Goal: Information Seeking & Learning: Learn about a topic

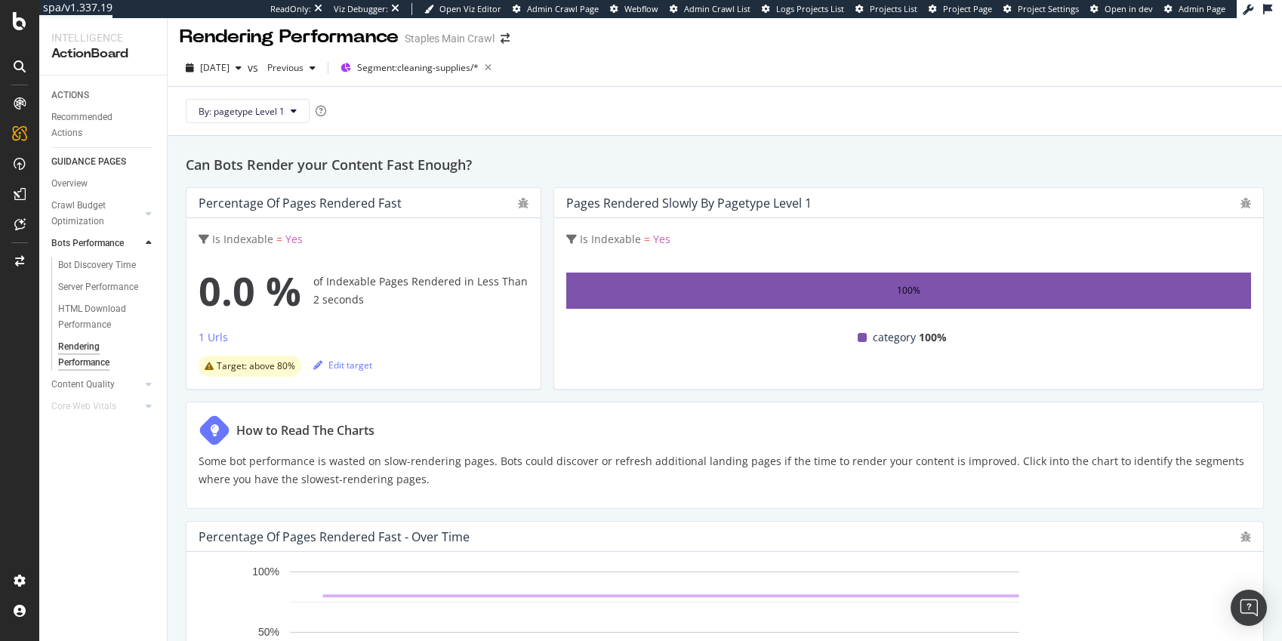
scroll to position [6, 0]
click at [93, 264] on div "Bot Discovery Time" at bounding box center [97, 265] width 78 height 16
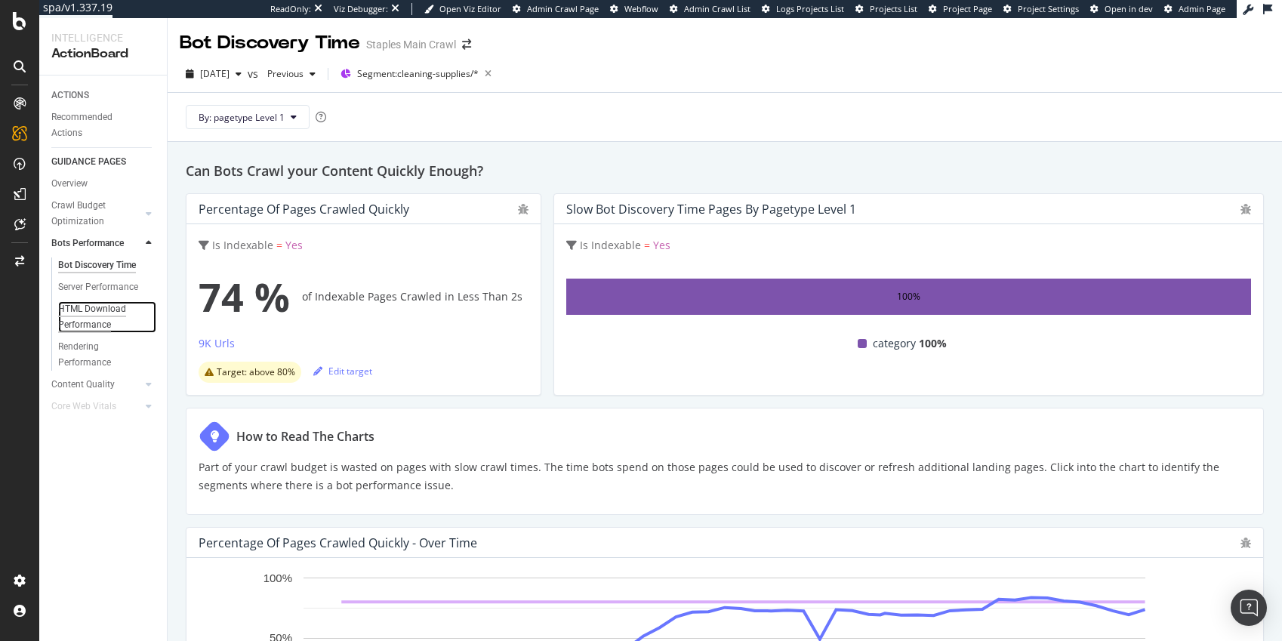
click at [96, 307] on div "HTML Download Performance" at bounding box center [102, 317] width 88 height 32
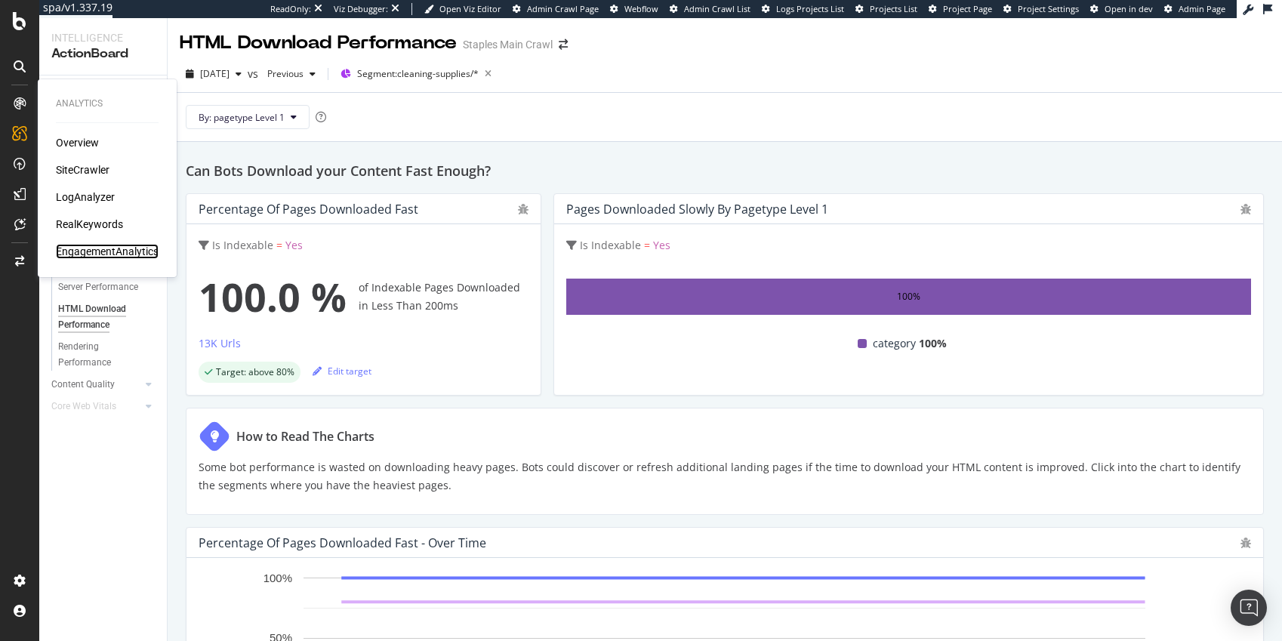
click at [96, 251] on div "EngagementAnalytics" at bounding box center [107, 251] width 103 height 15
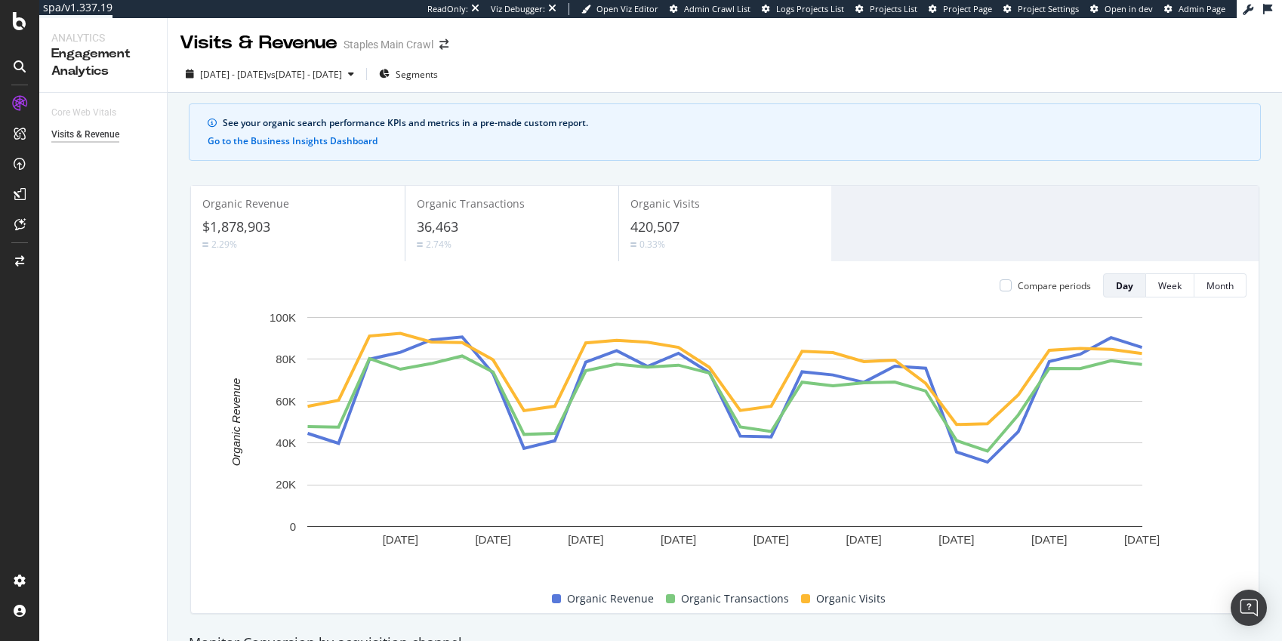
click at [17, 63] on icon at bounding box center [20, 66] width 12 height 12
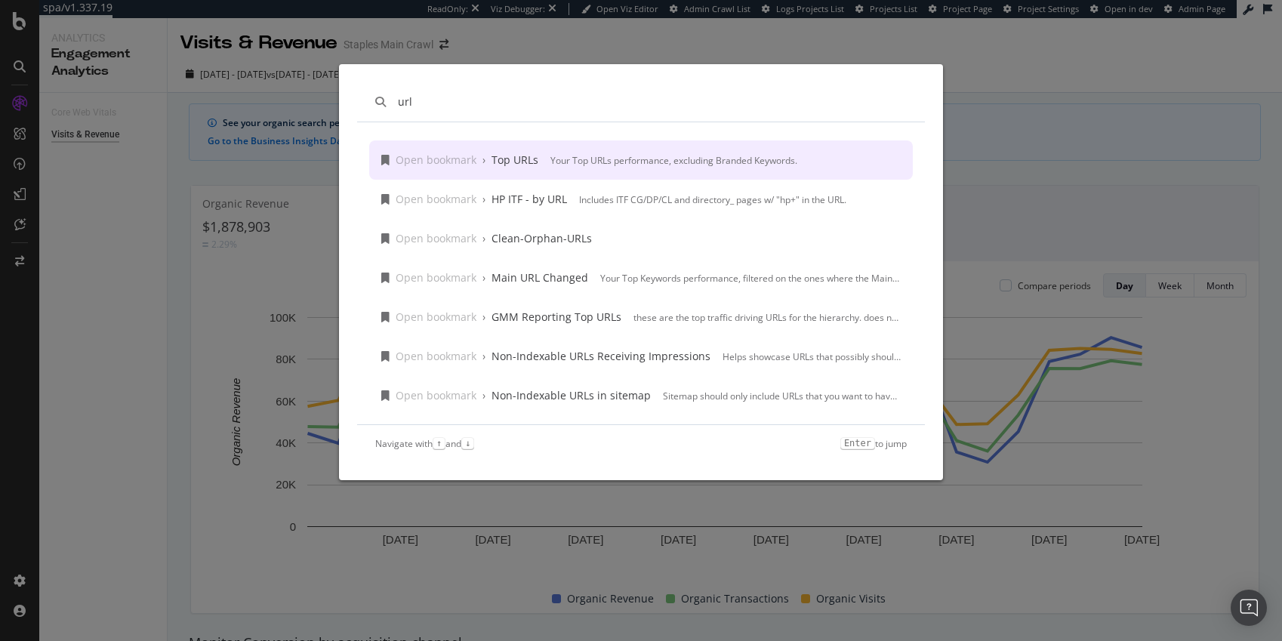
type input "url"
click at [526, 159] on div "Top URLs" at bounding box center [514, 160] width 47 height 15
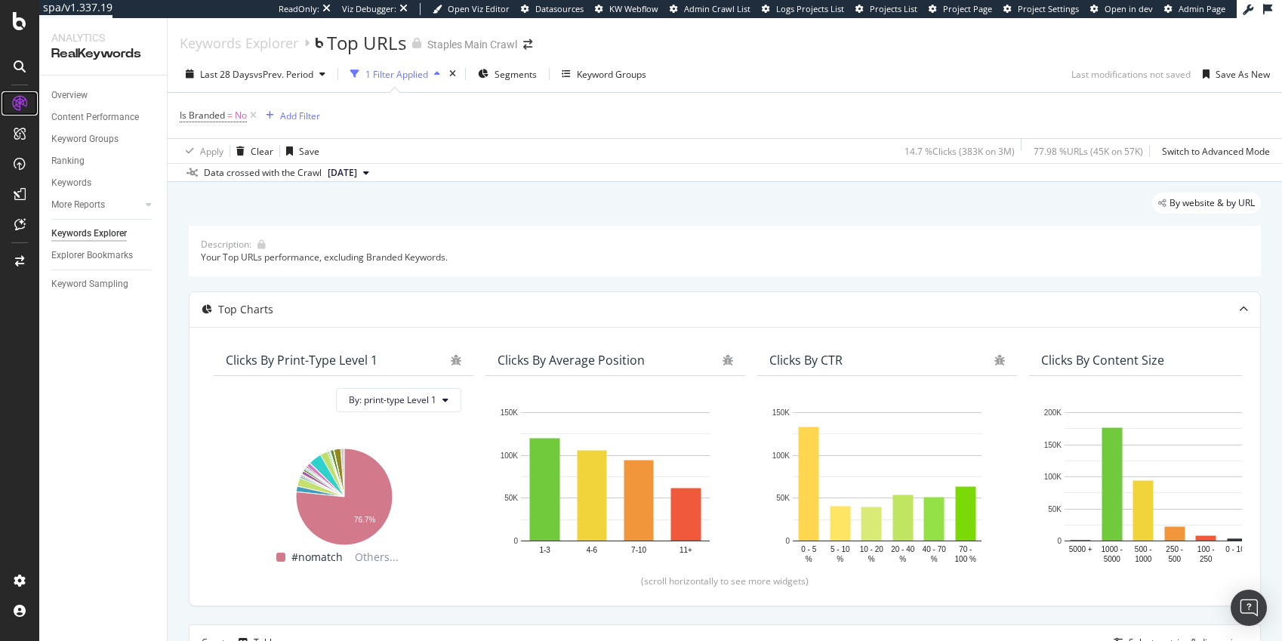
click at [18, 103] on icon at bounding box center [19, 103] width 15 height 15
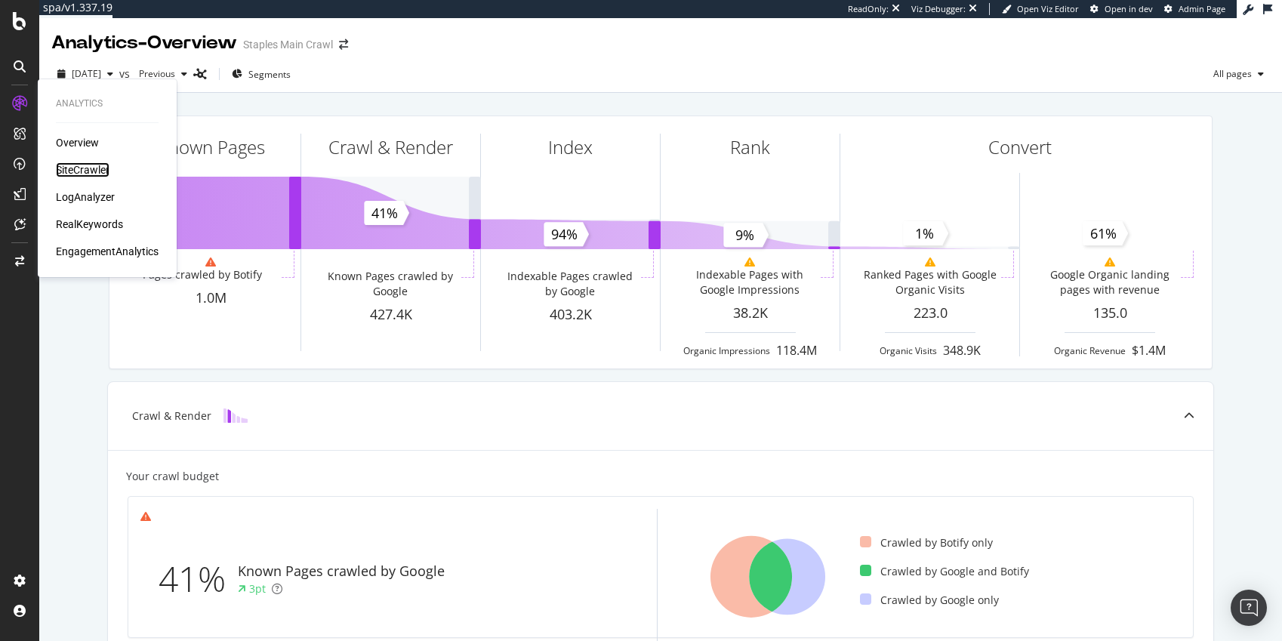
click at [89, 171] on div "SiteCrawler" at bounding box center [83, 169] width 54 height 15
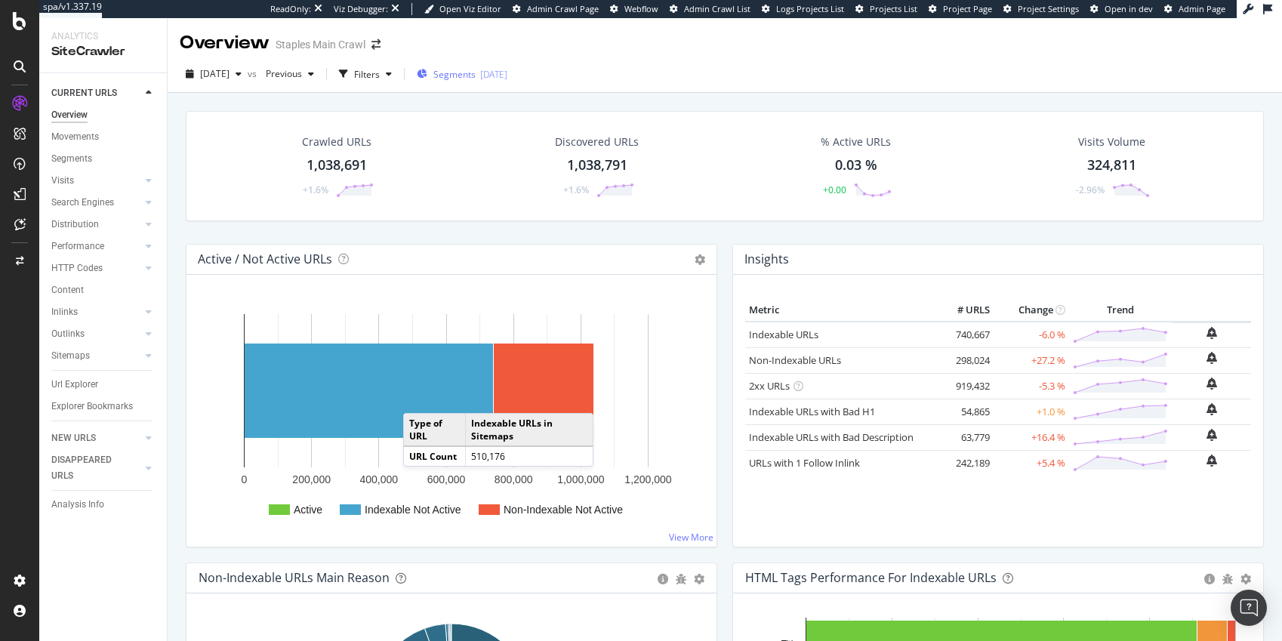
click at [476, 75] on span "Segments" at bounding box center [454, 74] width 42 height 13
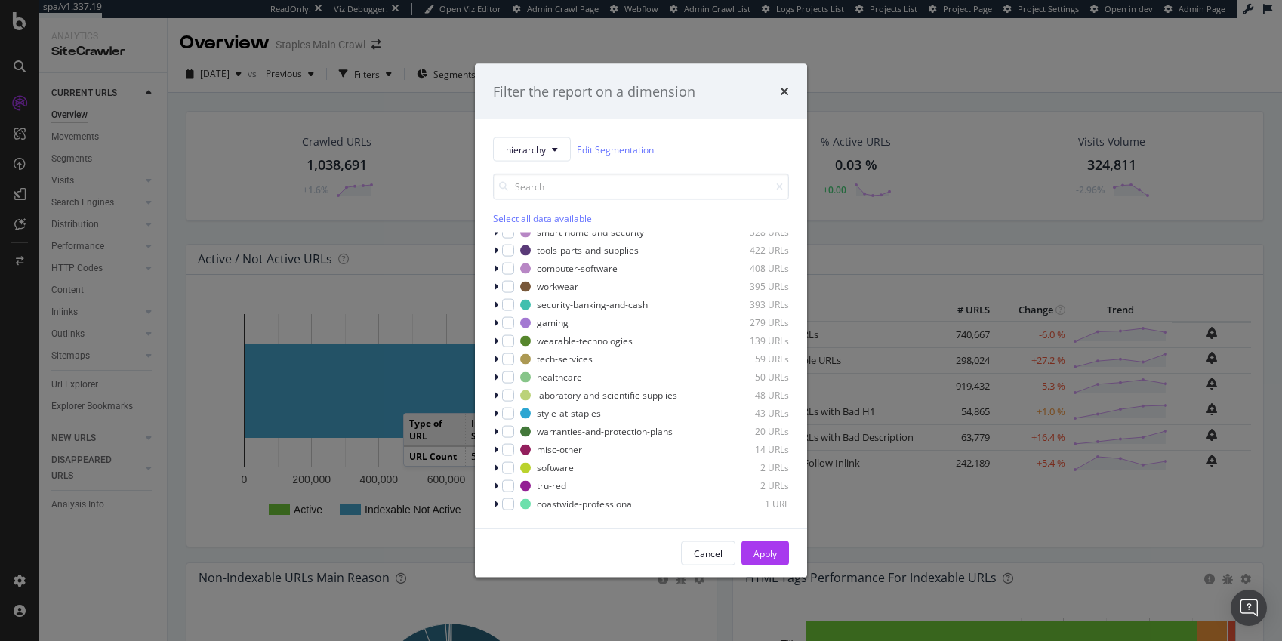
scroll to position [640, 0]
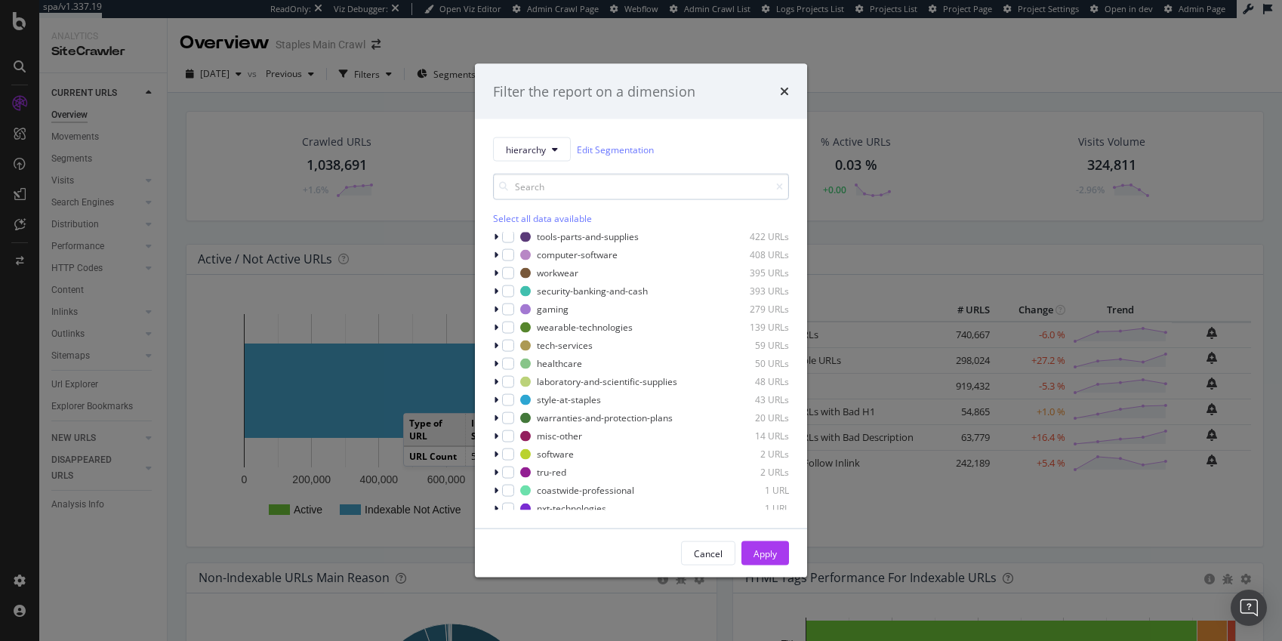
click at [544, 187] on input "modal" at bounding box center [641, 187] width 296 height 26
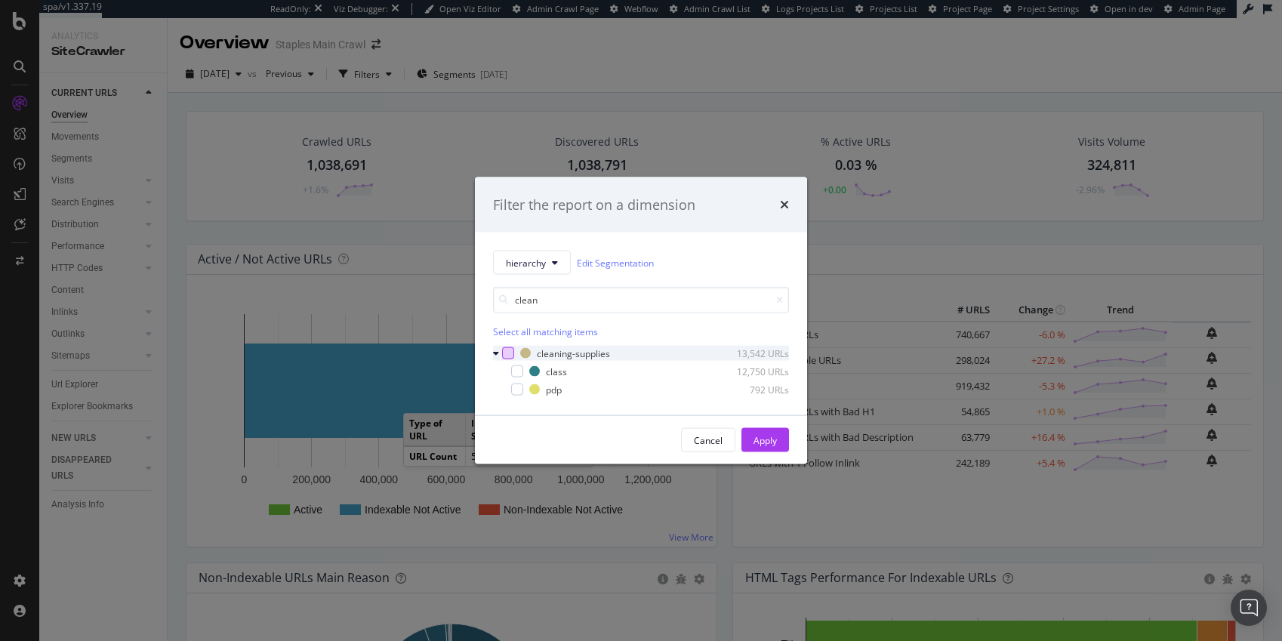
type input "clean"
click at [506, 350] on div "modal" at bounding box center [508, 353] width 12 height 12
click at [763, 439] on div "Apply" at bounding box center [764, 439] width 23 height 13
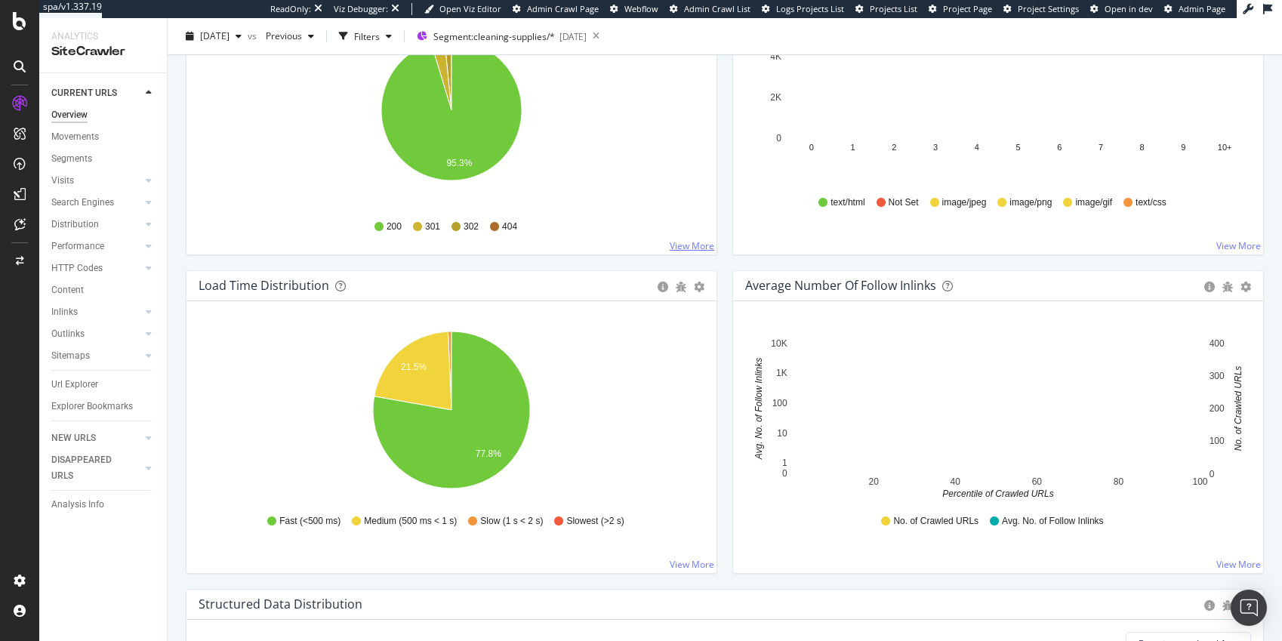
scroll to position [935, 0]
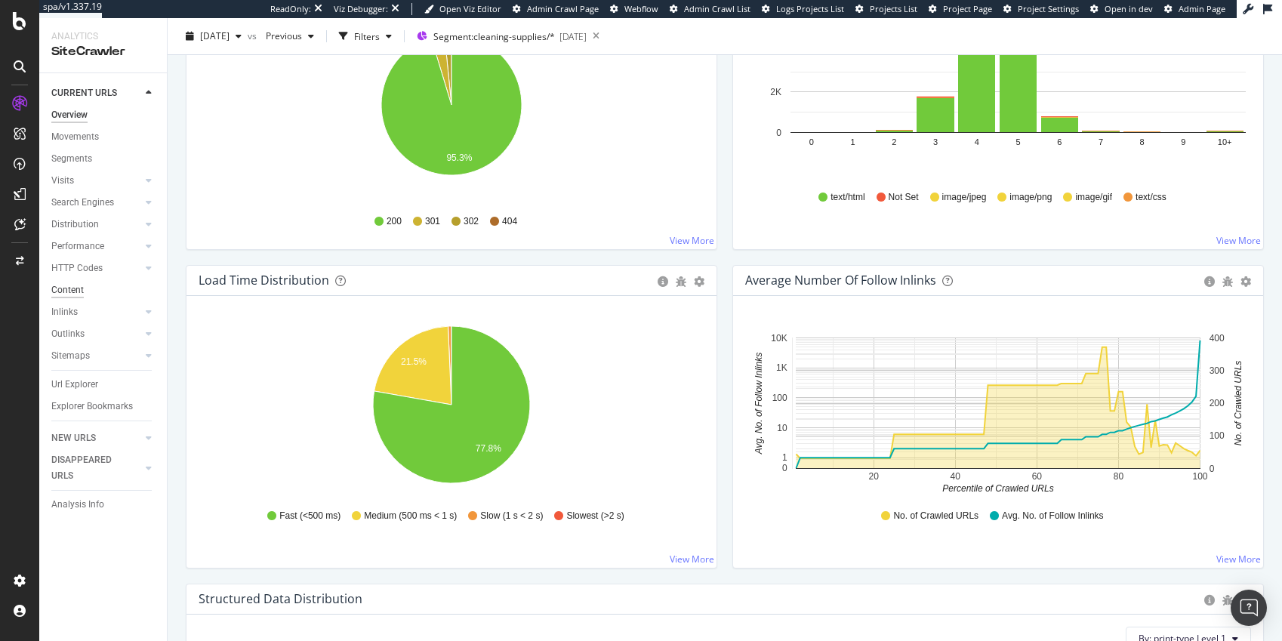
click at [69, 290] on div "Content" at bounding box center [67, 290] width 32 height 16
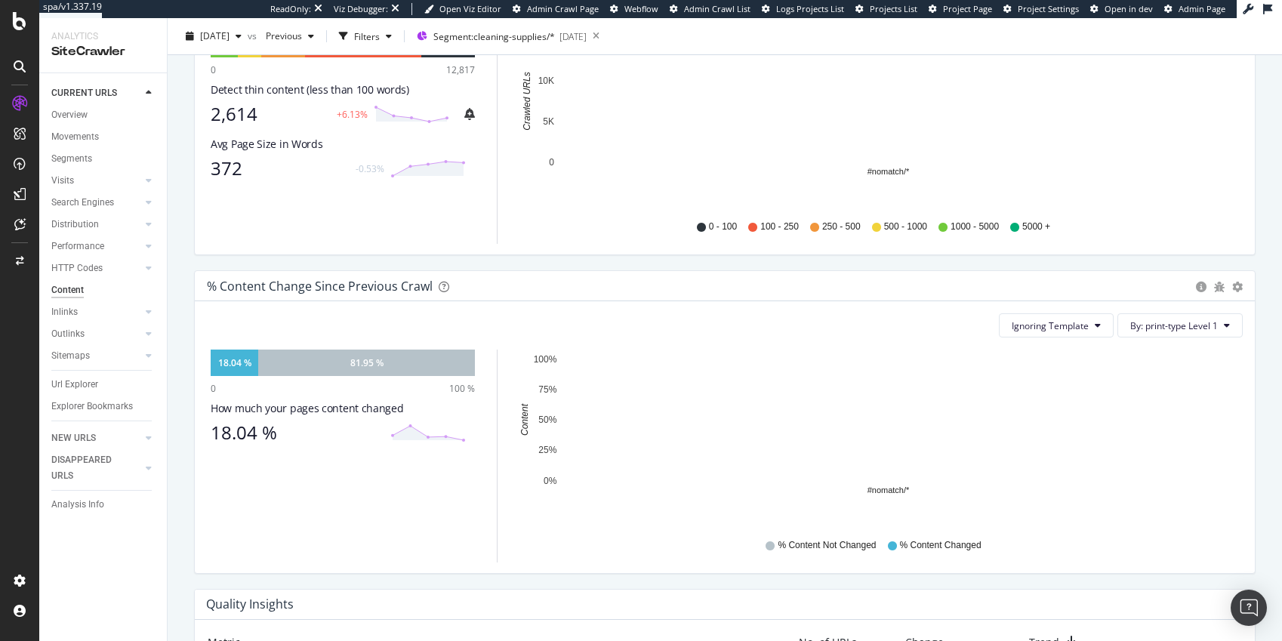
scroll to position [590, 0]
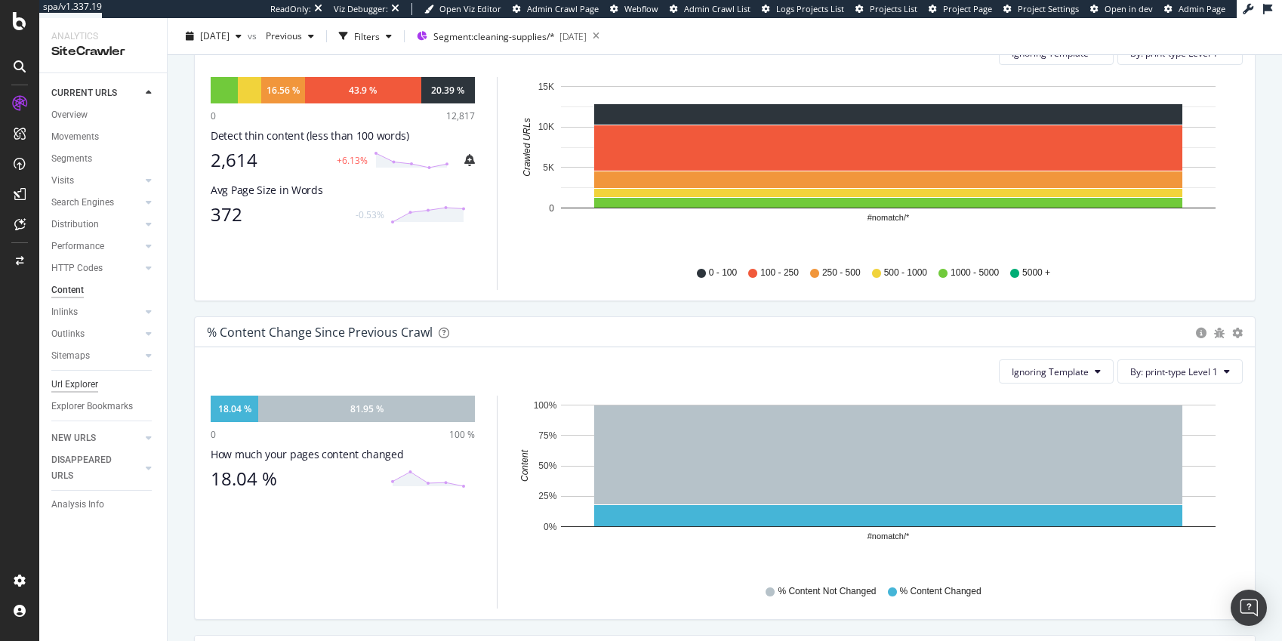
click at [79, 382] on div "Url Explorer" at bounding box center [74, 385] width 47 height 16
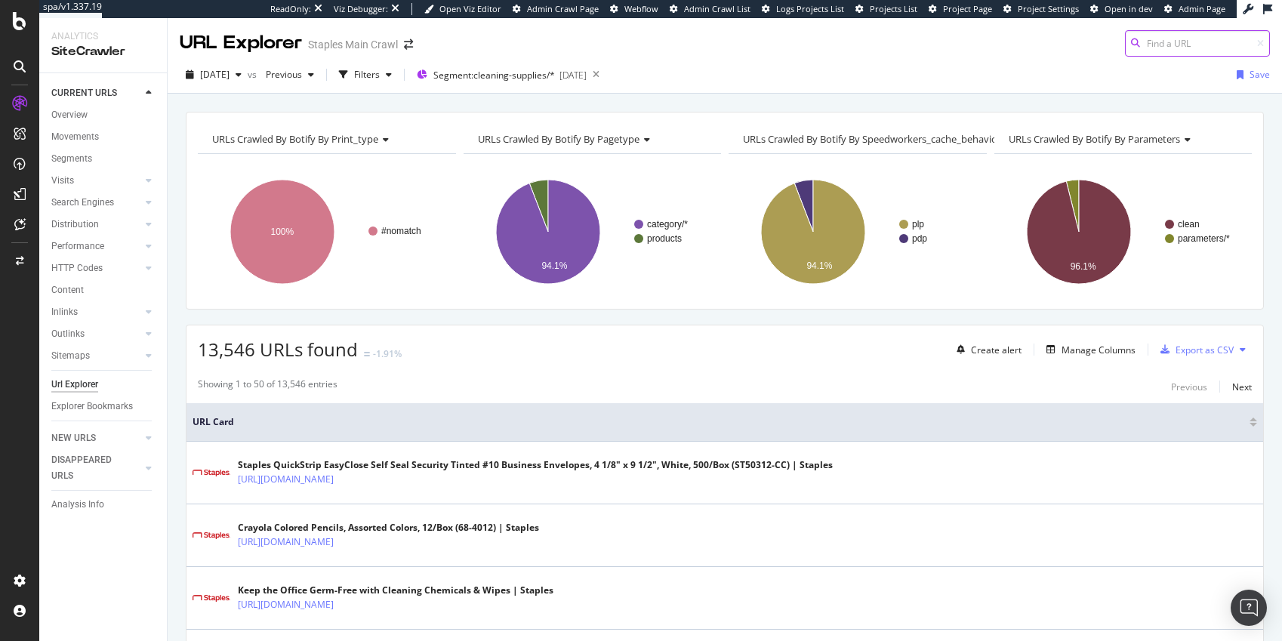
paste input "cat_SC1683"
type input "cat_SC1683"
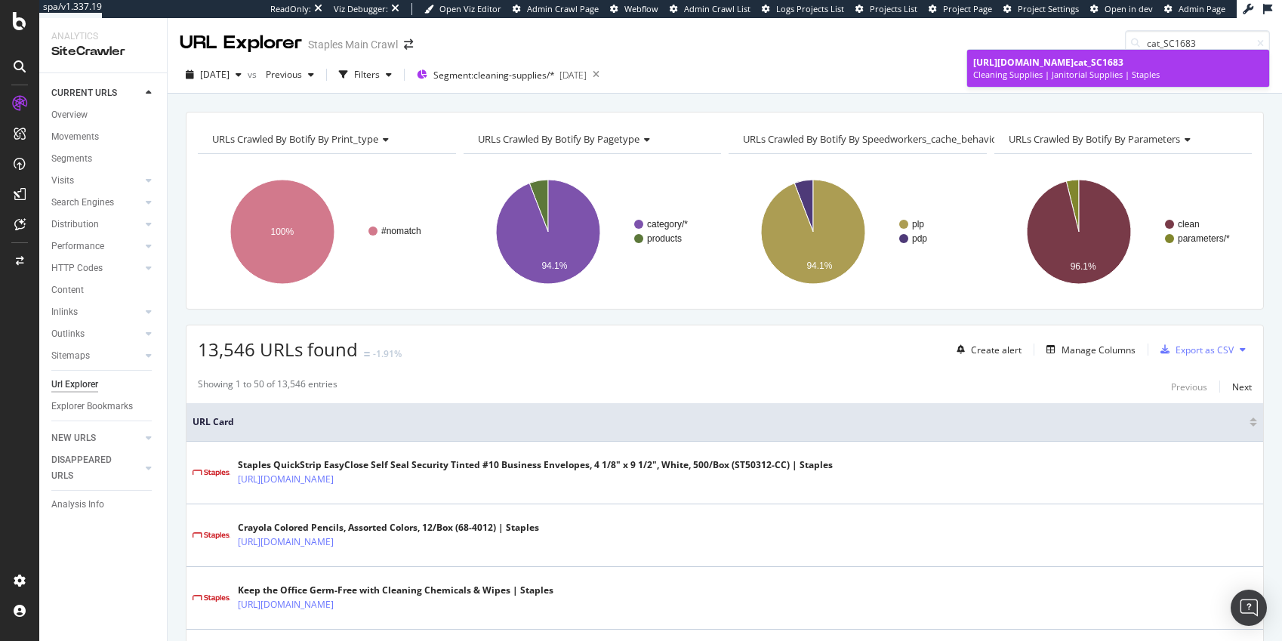
click at [1024, 62] on div "[URL][DOMAIN_NAME] cat_SC1683" at bounding box center [1118, 62] width 290 height 13
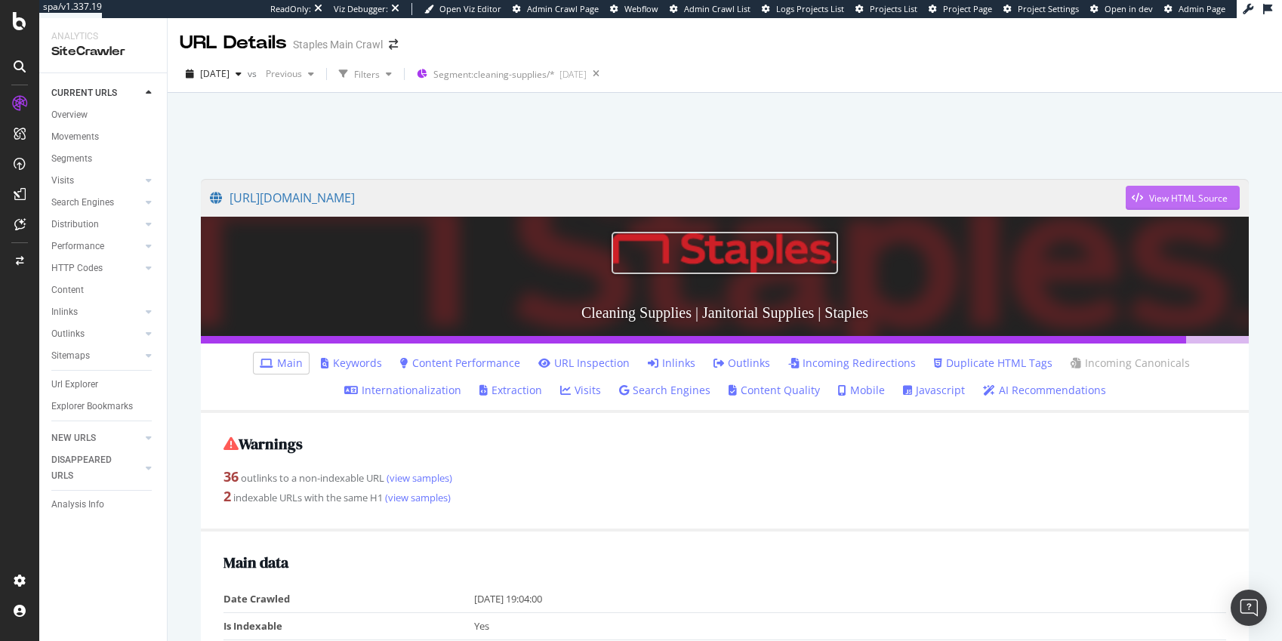
click at [1141, 199] on div "View HTML Source" at bounding box center [1188, 198] width 79 height 13
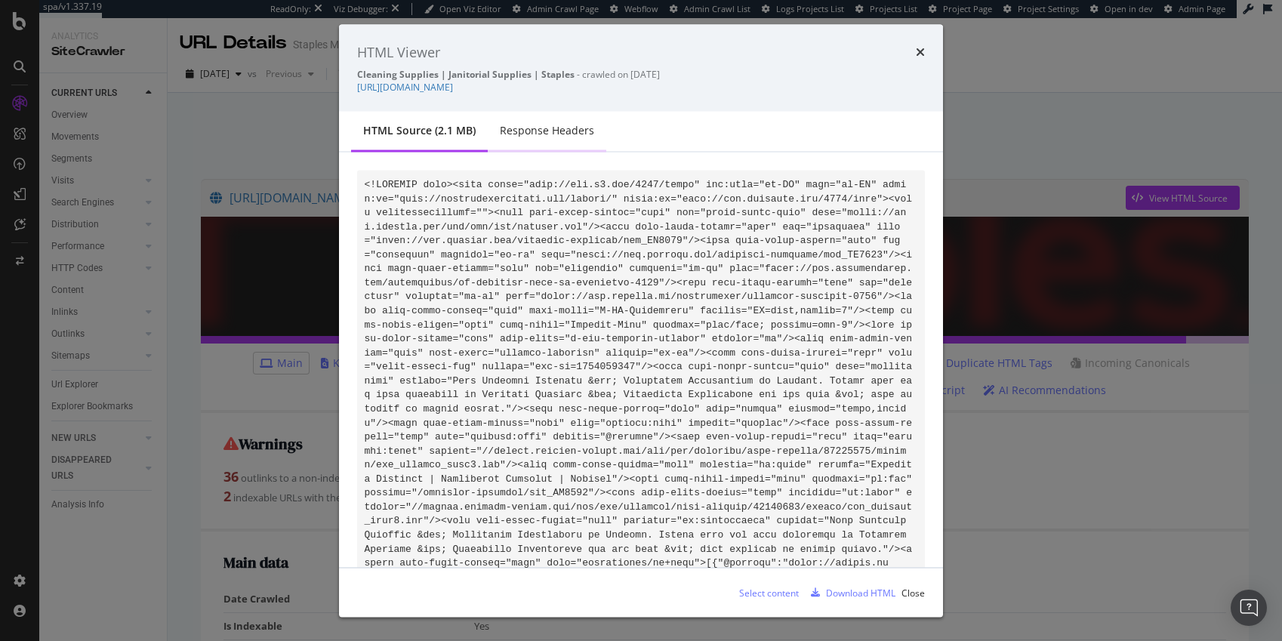
click at [529, 131] on div "Response Headers" at bounding box center [547, 130] width 94 height 15
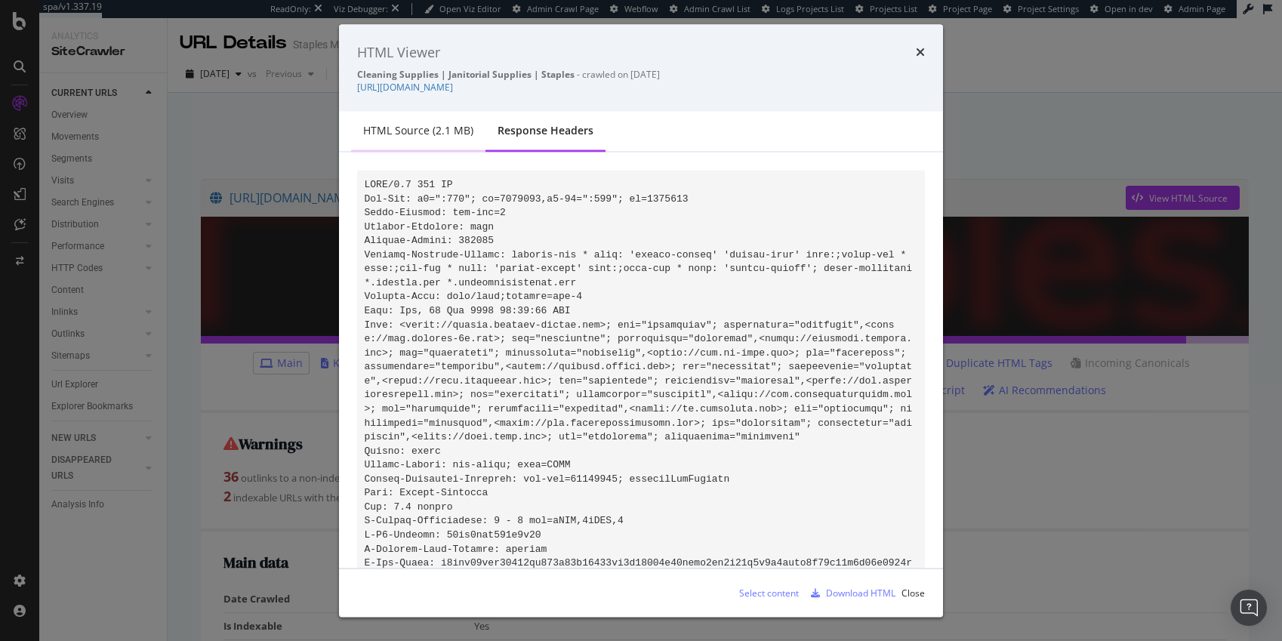
click at [415, 125] on div "HTML source (2.1 MB)" at bounding box center [418, 130] width 110 height 15
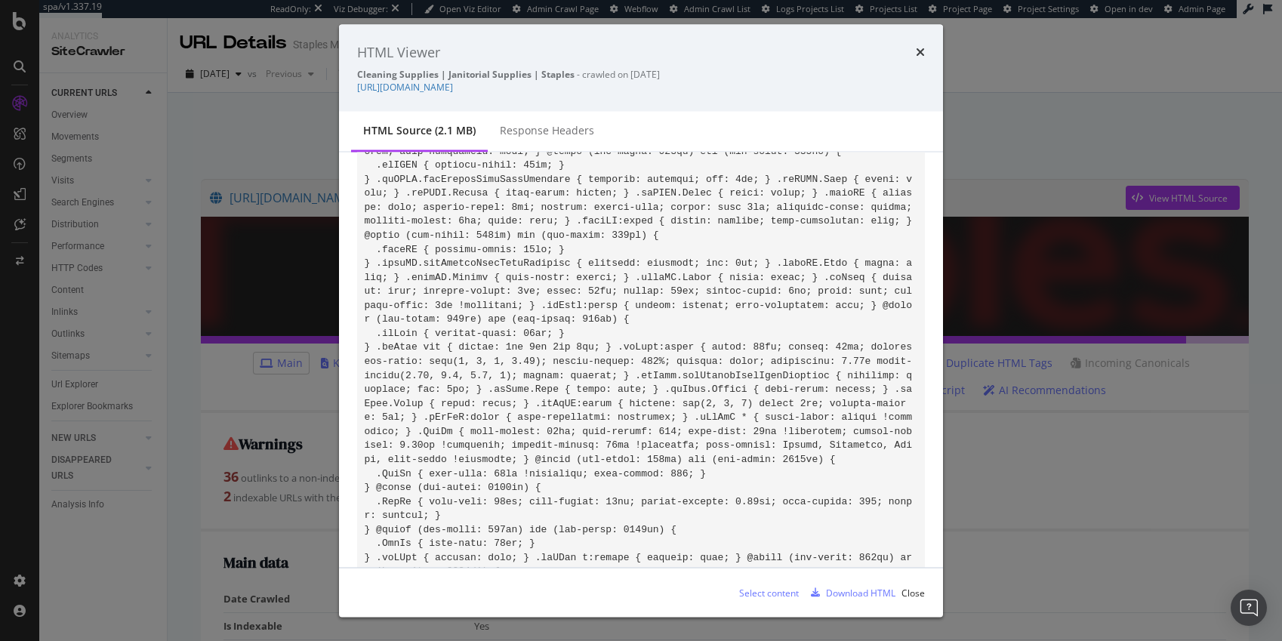
scroll to position [4453, 0]
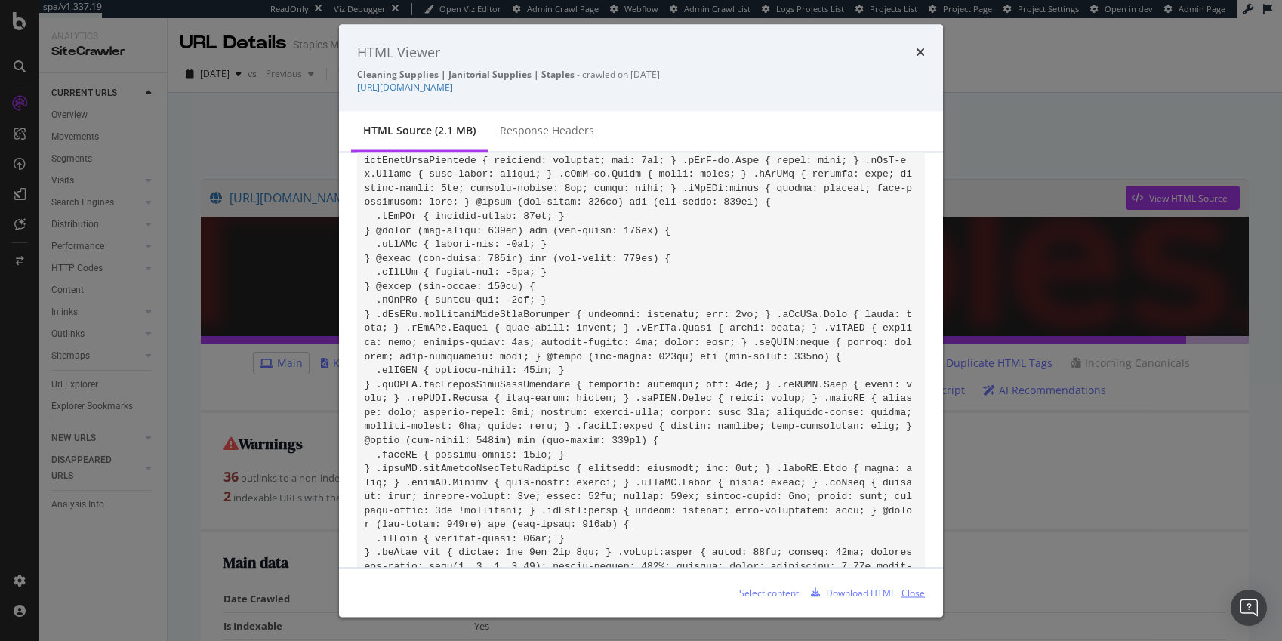
click at [909, 575] on div "Close" at bounding box center [912, 592] width 23 height 13
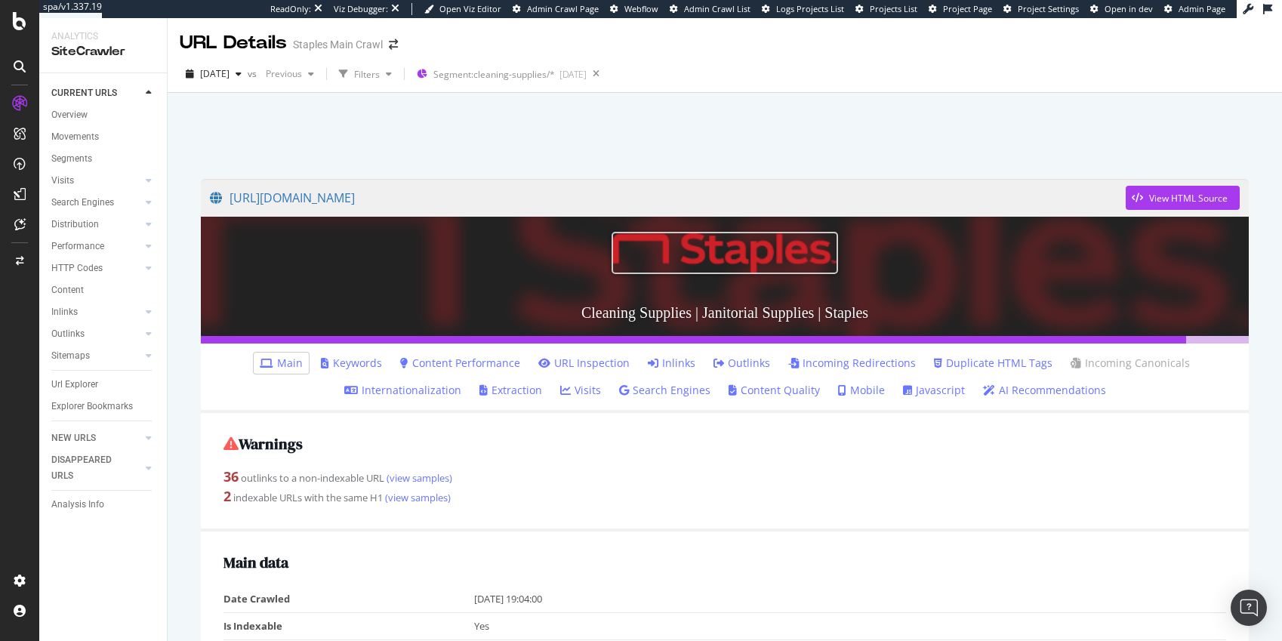
click at [488, 362] on link "Content Performance" at bounding box center [460, 363] width 120 height 15
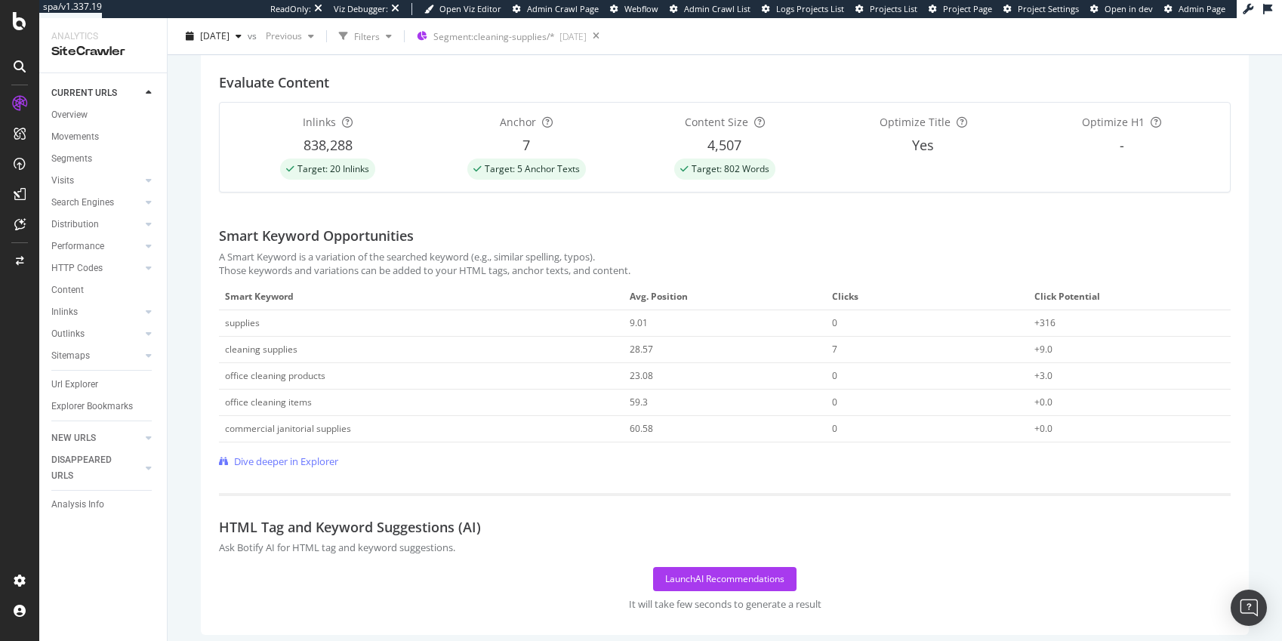
scroll to position [490, 0]
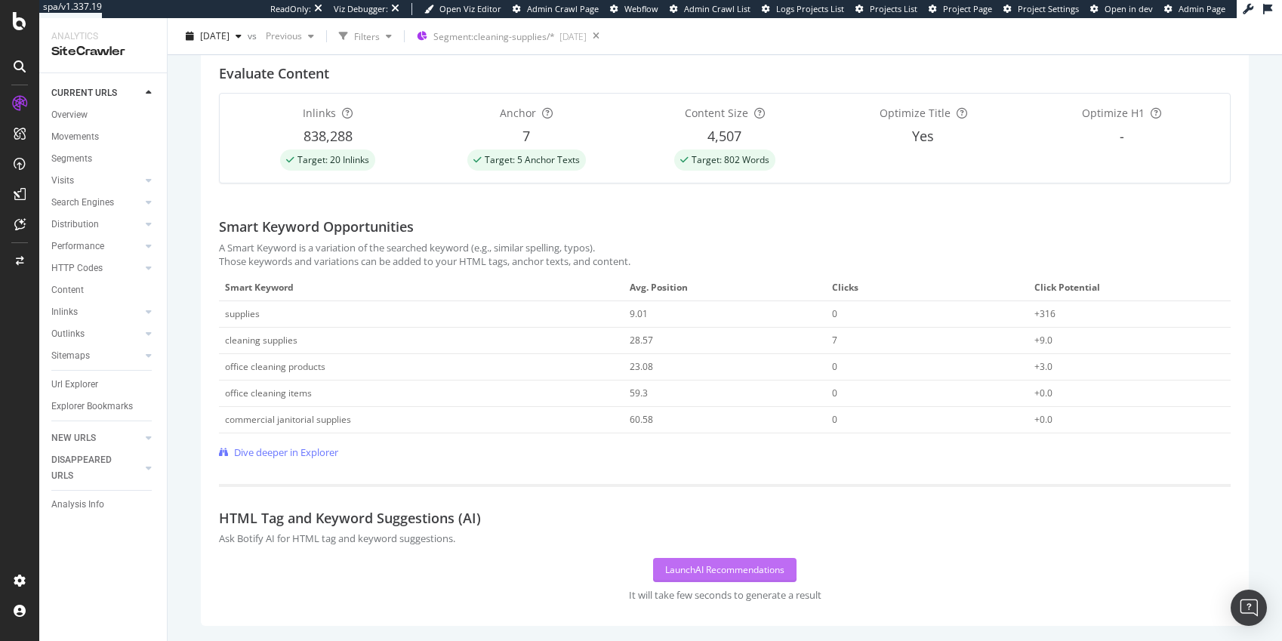
click at [720, 566] on div "Launch AI Recommendations" at bounding box center [724, 569] width 119 height 13
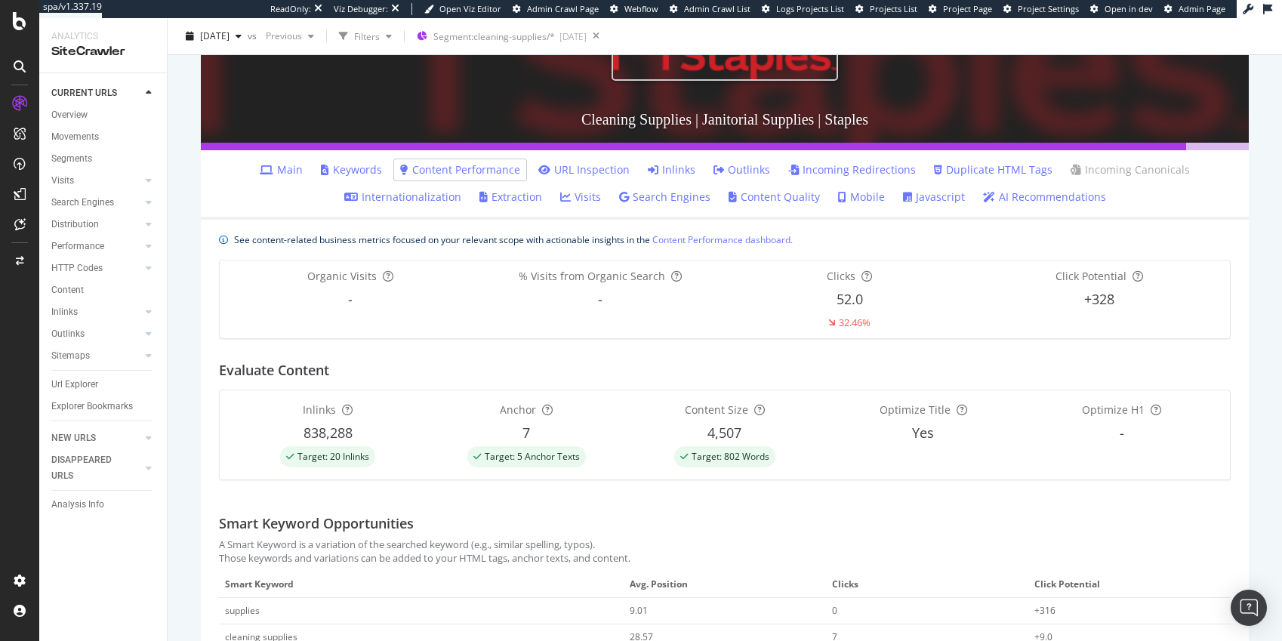
scroll to position [190, 0]
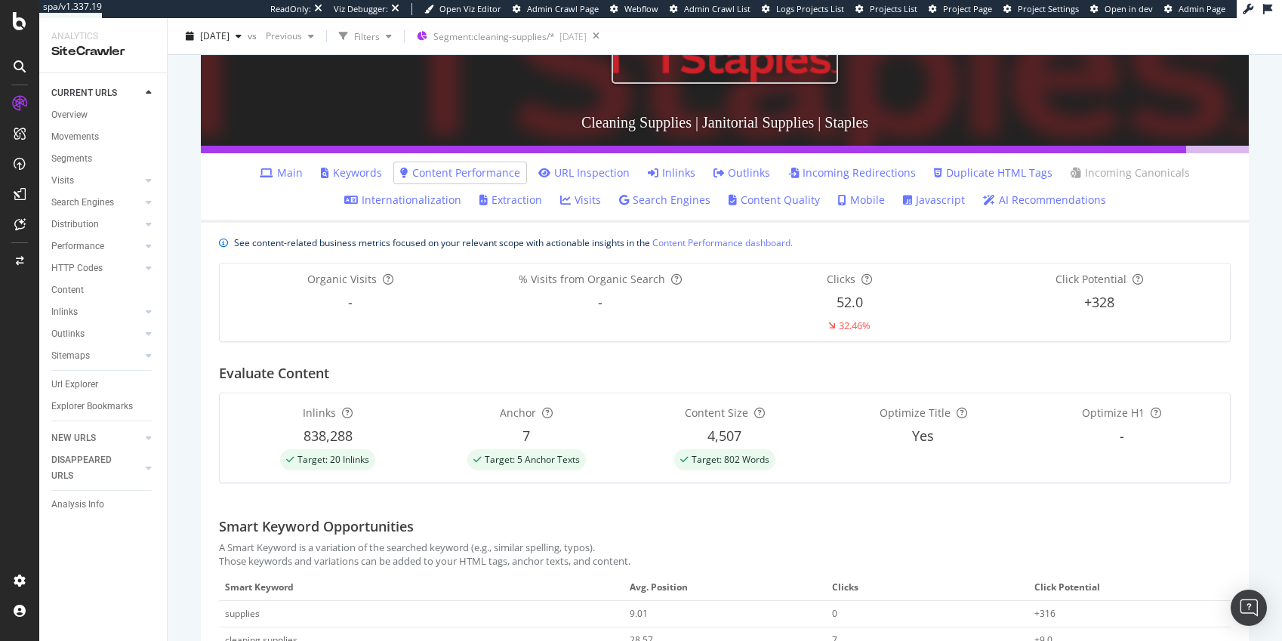
click at [608, 172] on link "URL Inspection" at bounding box center [583, 172] width 91 height 15
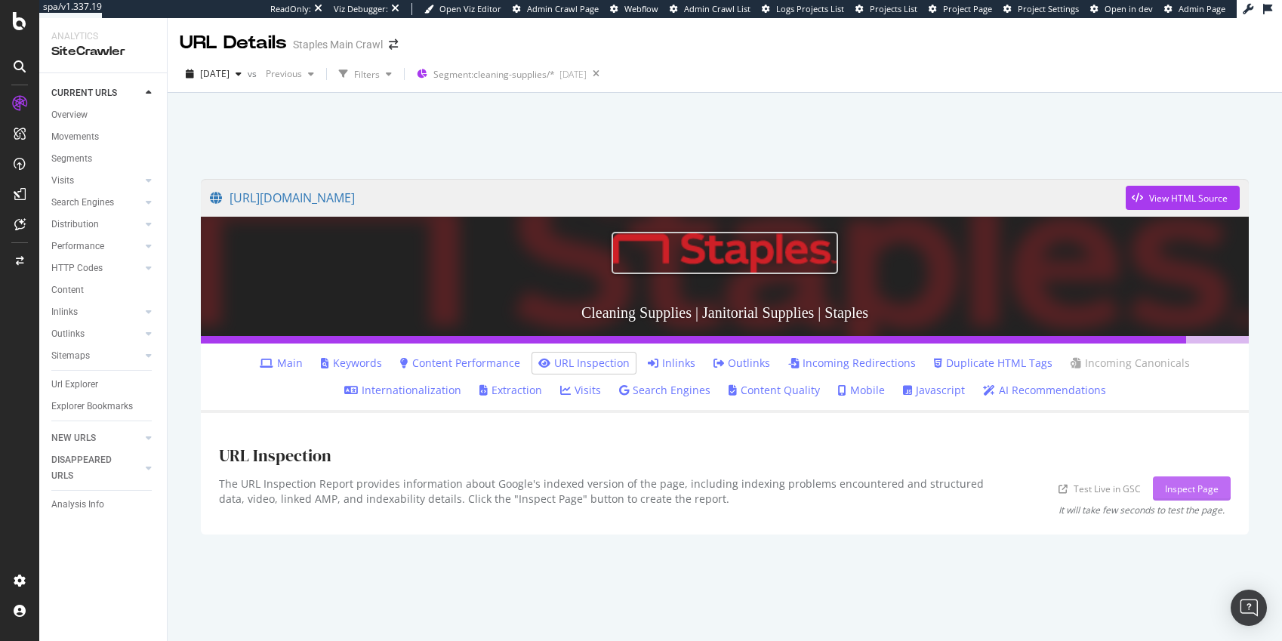
click at [1141, 485] on div "Inspect Page" at bounding box center [1192, 488] width 54 height 13
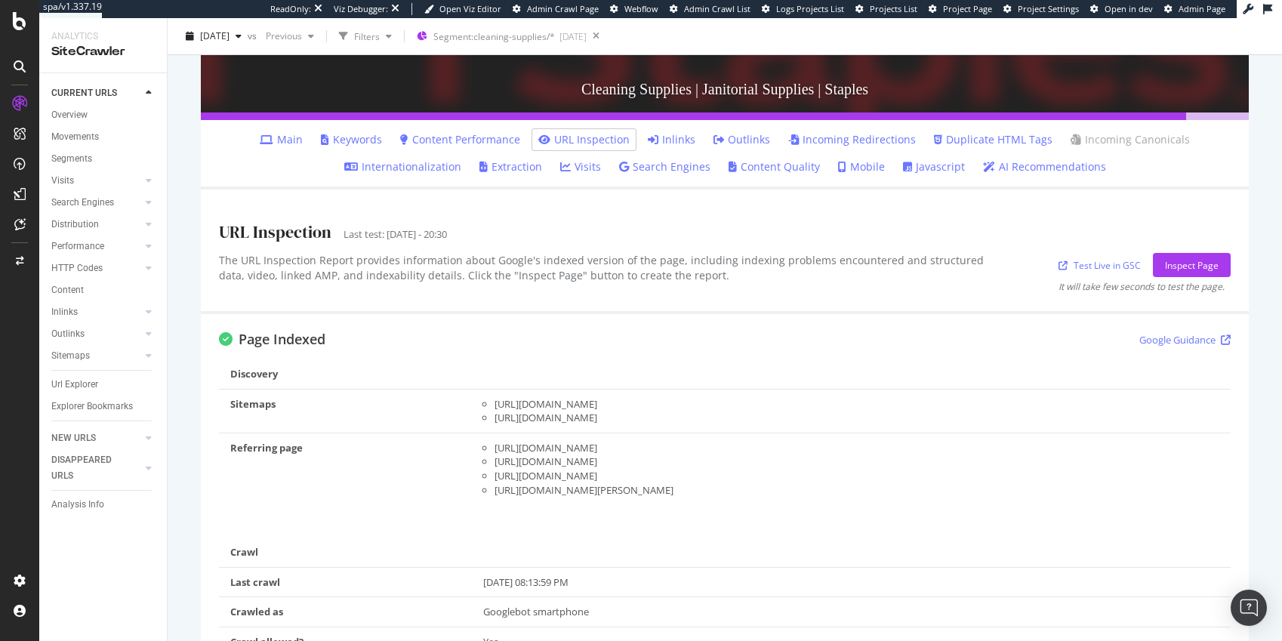
scroll to position [199, 0]
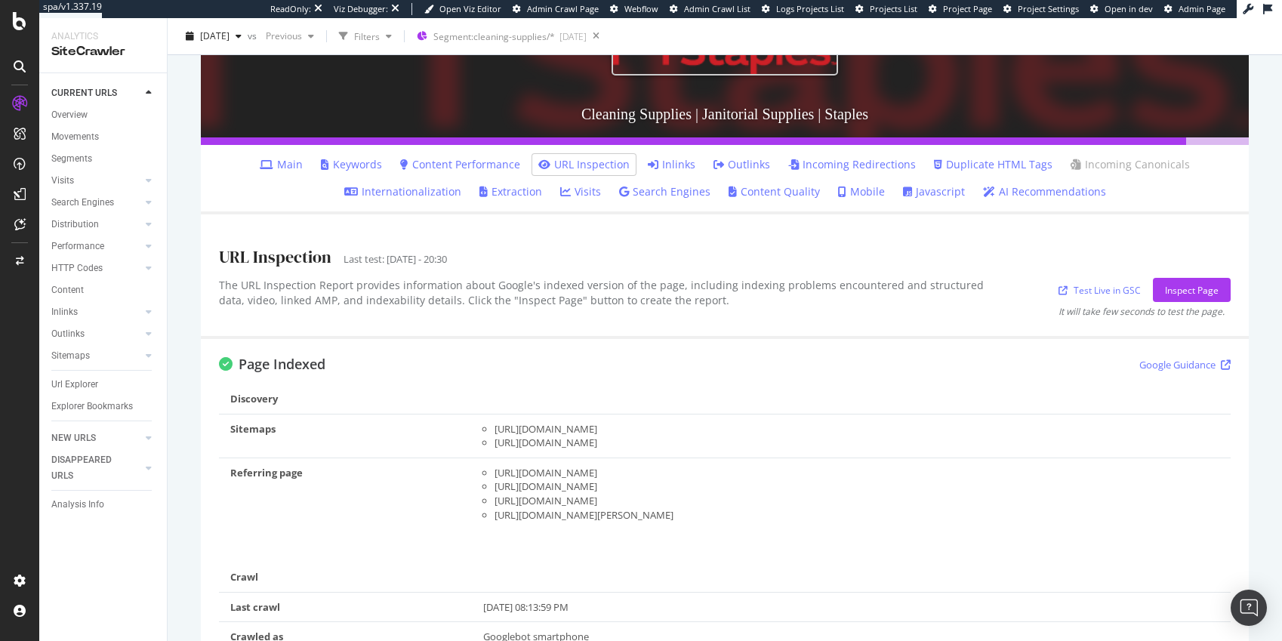
click at [769, 192] on link "Content Quality" at bounding box center [774, 191] width 91 height 15
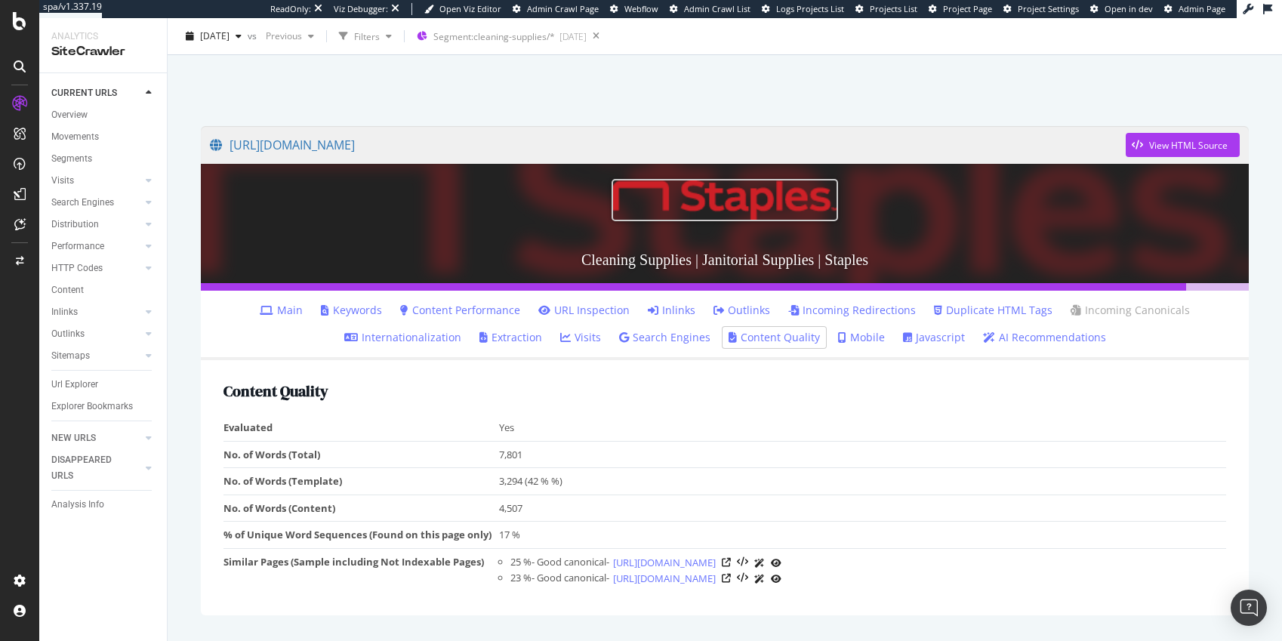
scroll to position [75, 0]
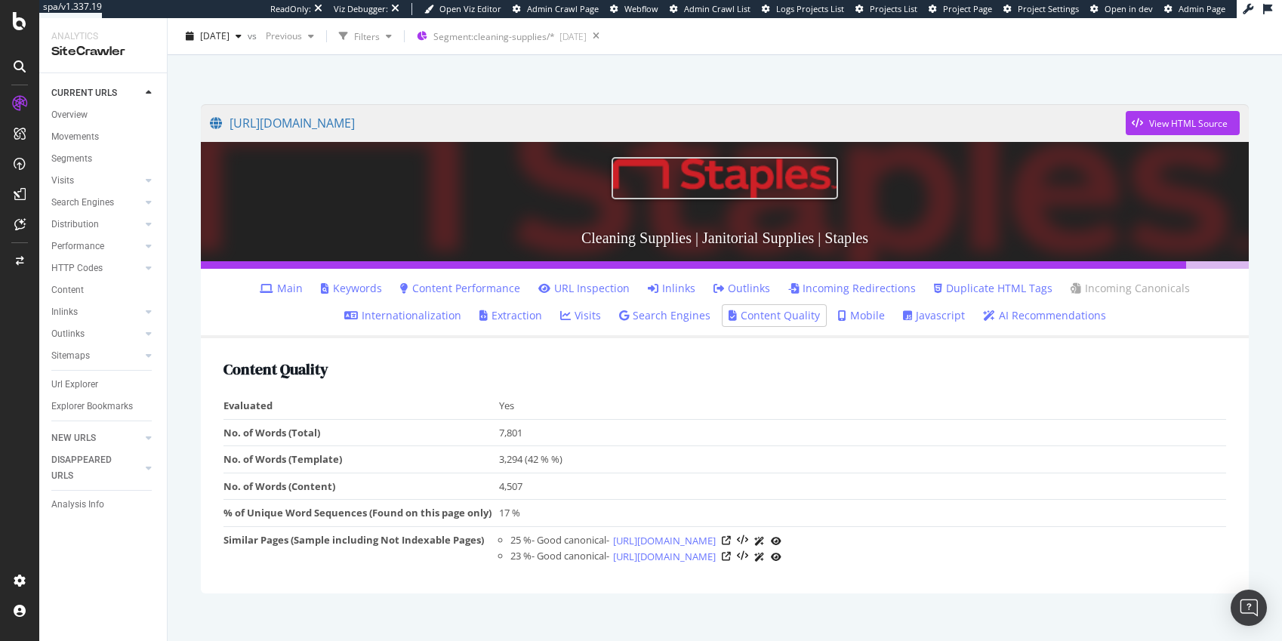
click at [930, 312] on link "Javascript" at bounding box center [934, 315] width 62 height 15
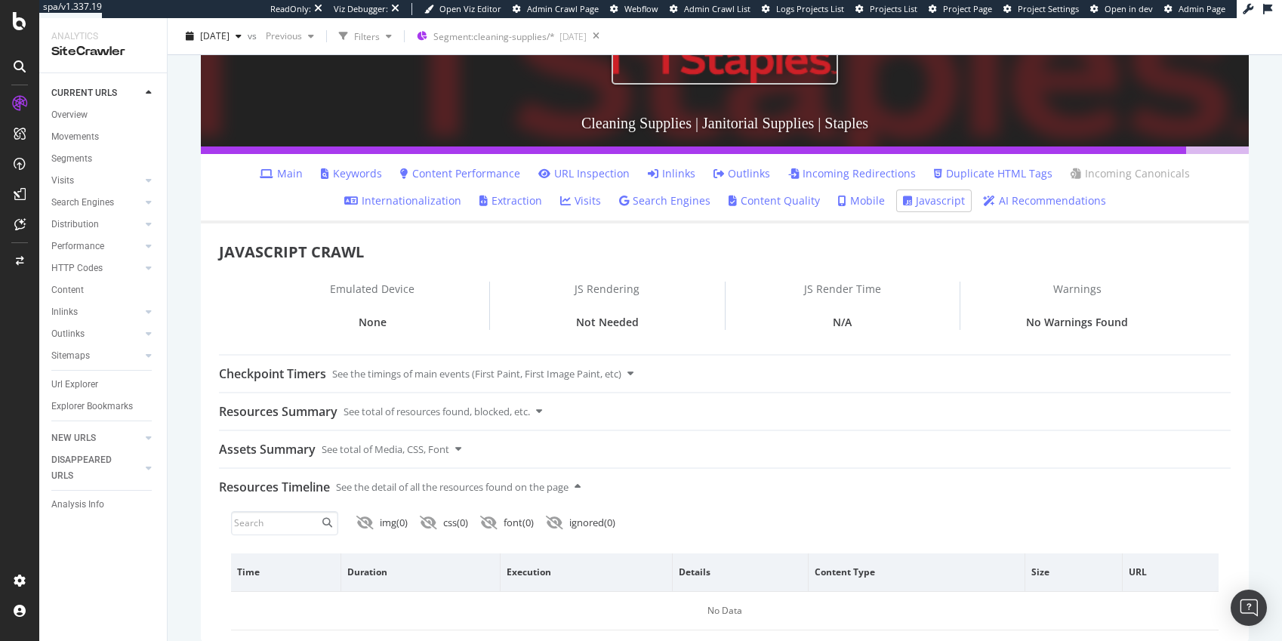
scroll to position [206, 0]
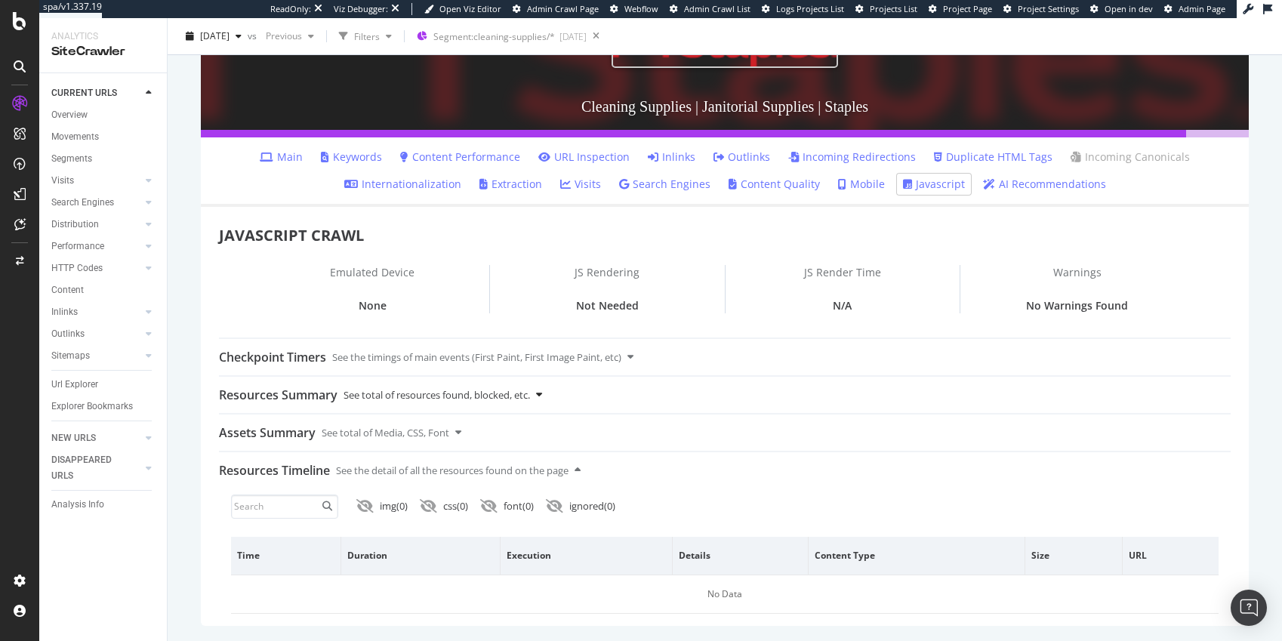
click at [542, 392] on icon at bounding box center [539, 395] width 6 height 10
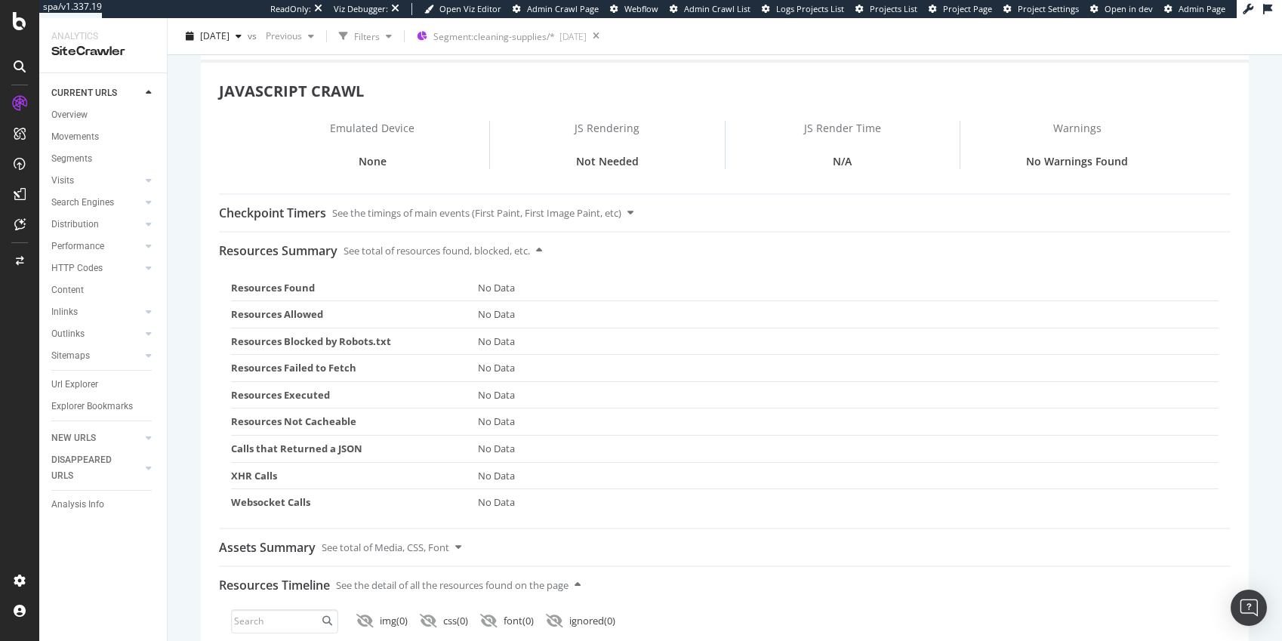
scroll to position [352, 0]
click at [542, 248] on icon at bounding box center [539, 249] width 6 height 10
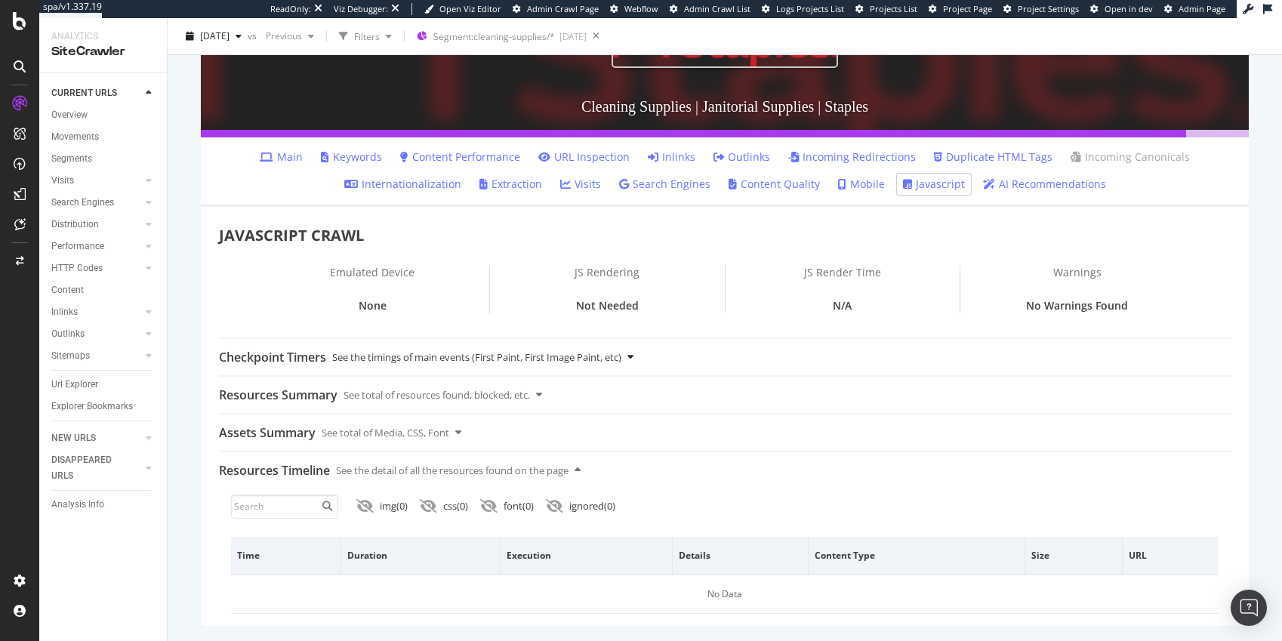
click at [633, 355] on icon at bounding box center [630, 357] width 6 height 10
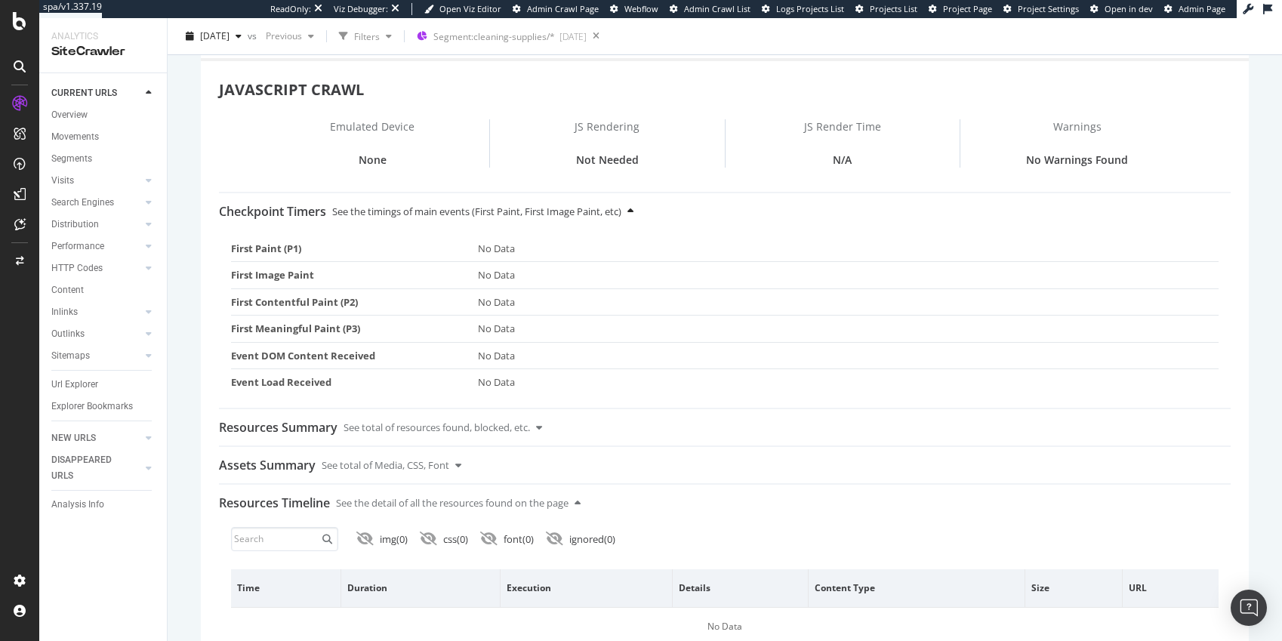
click at [633, 209] on icon at bounding box center [630, 211] width 6 height 10
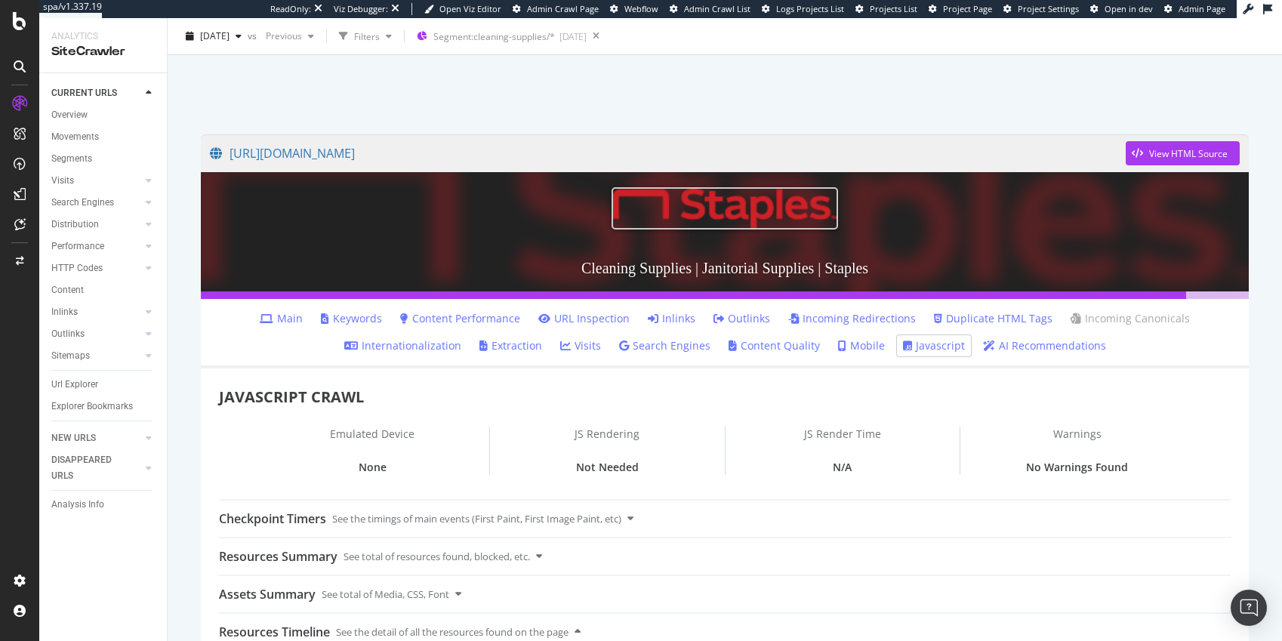
scroll to position [0, 0]
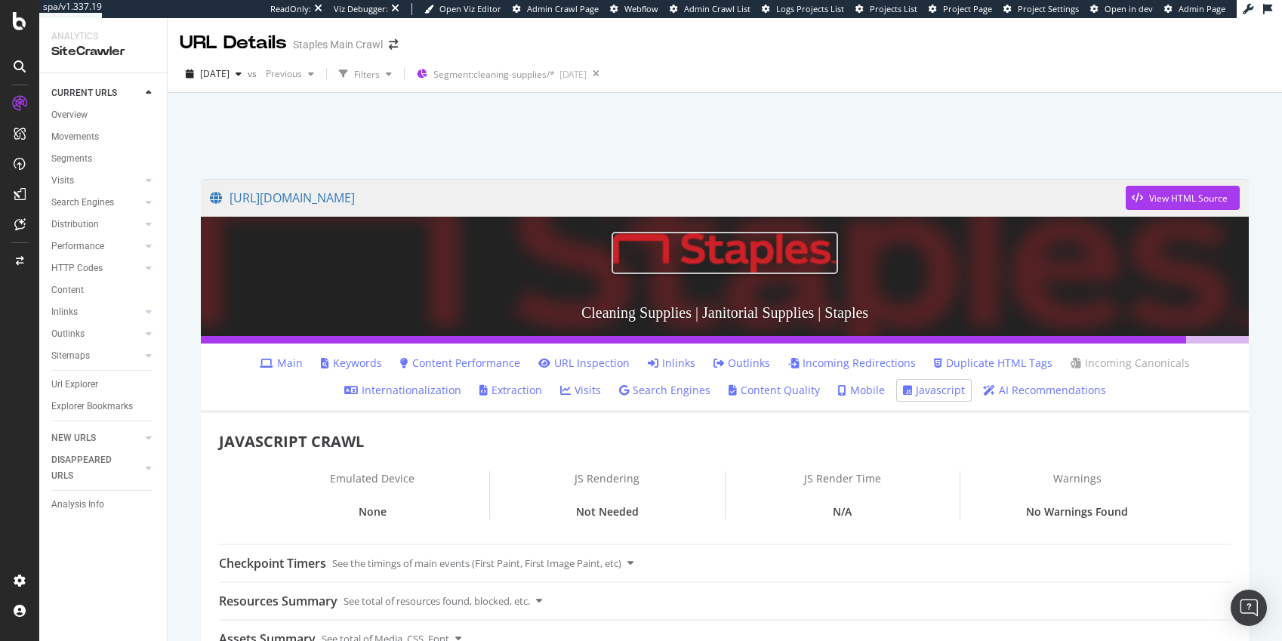
click at [936, 387] on link "Javascript" at bounding box center [934, 390] width 62 height 15
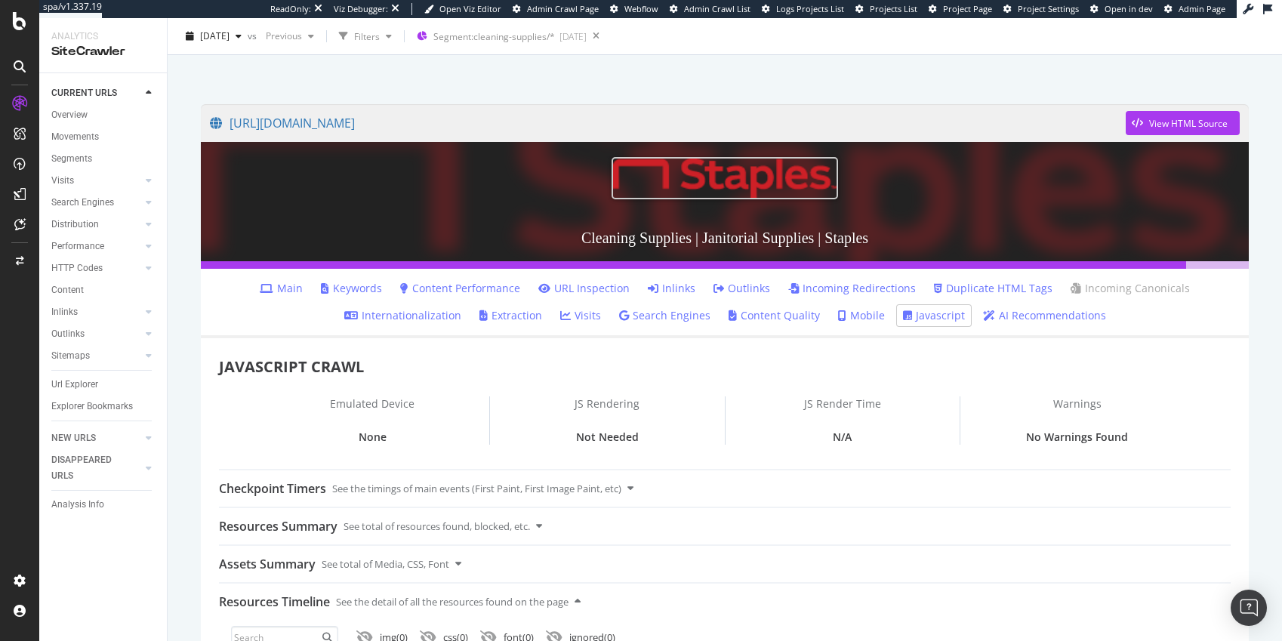
scroll to position [68, 0]
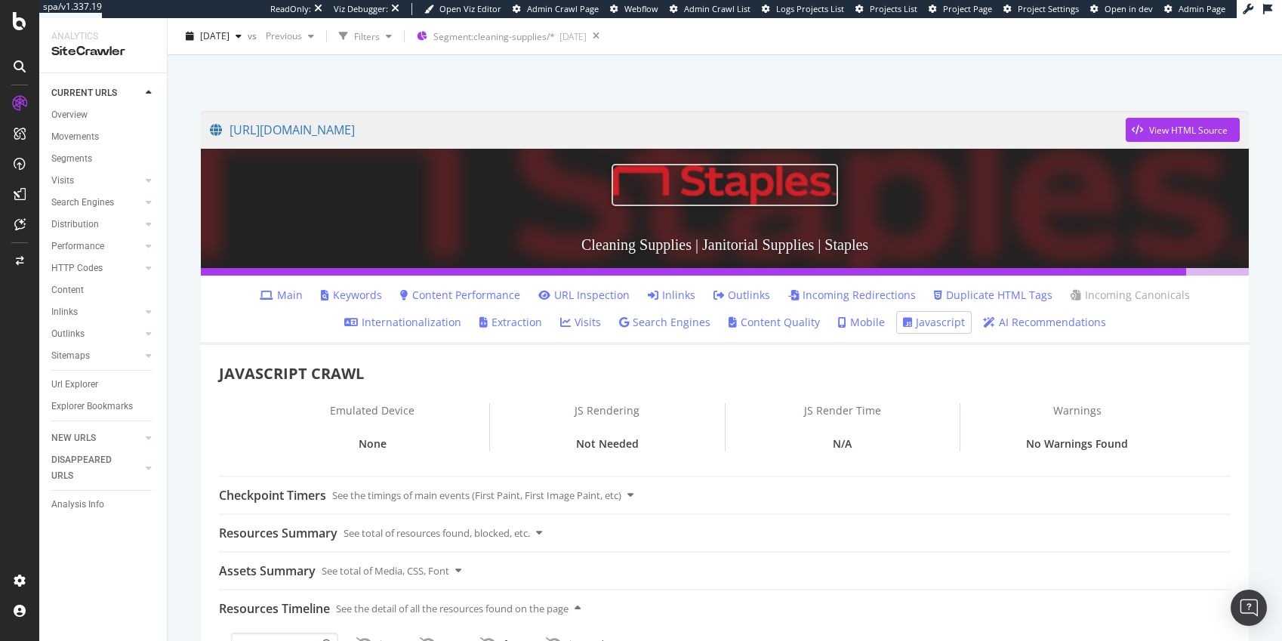
click at [889, 10] on span "Projects List" at bounding box center [894, 8] width 48 height 11
click at [652, 9] on span "Webflow" at bounding box center [641, 8] width 34 height 11
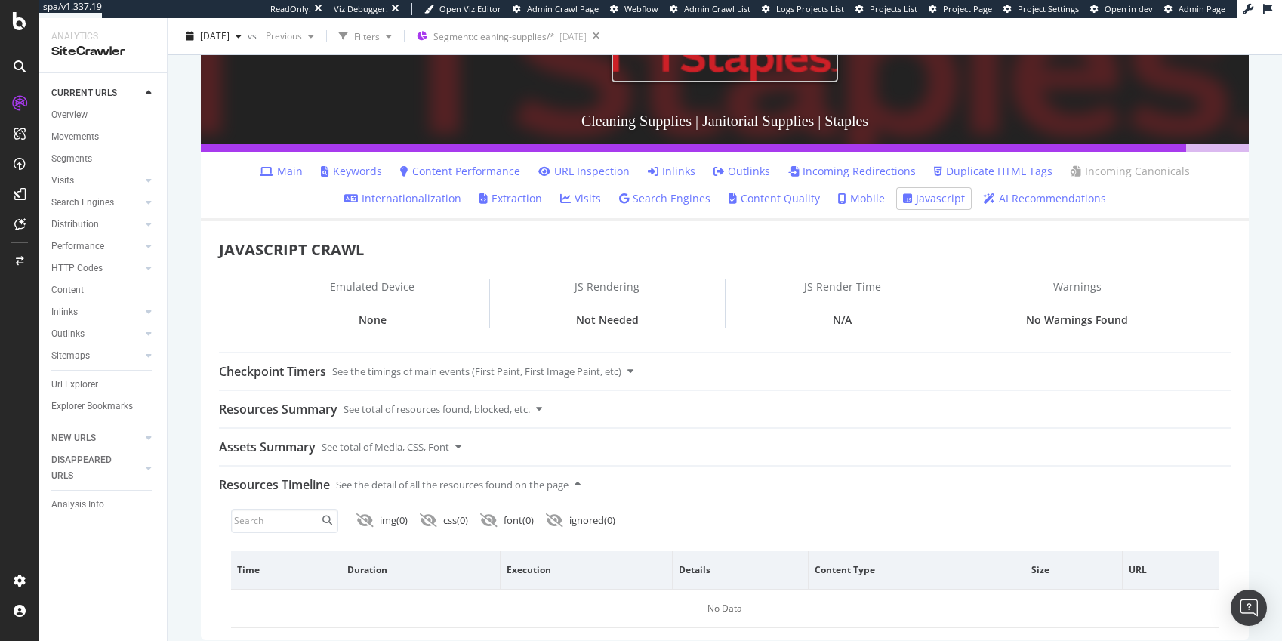
scroll to position [206, 0]
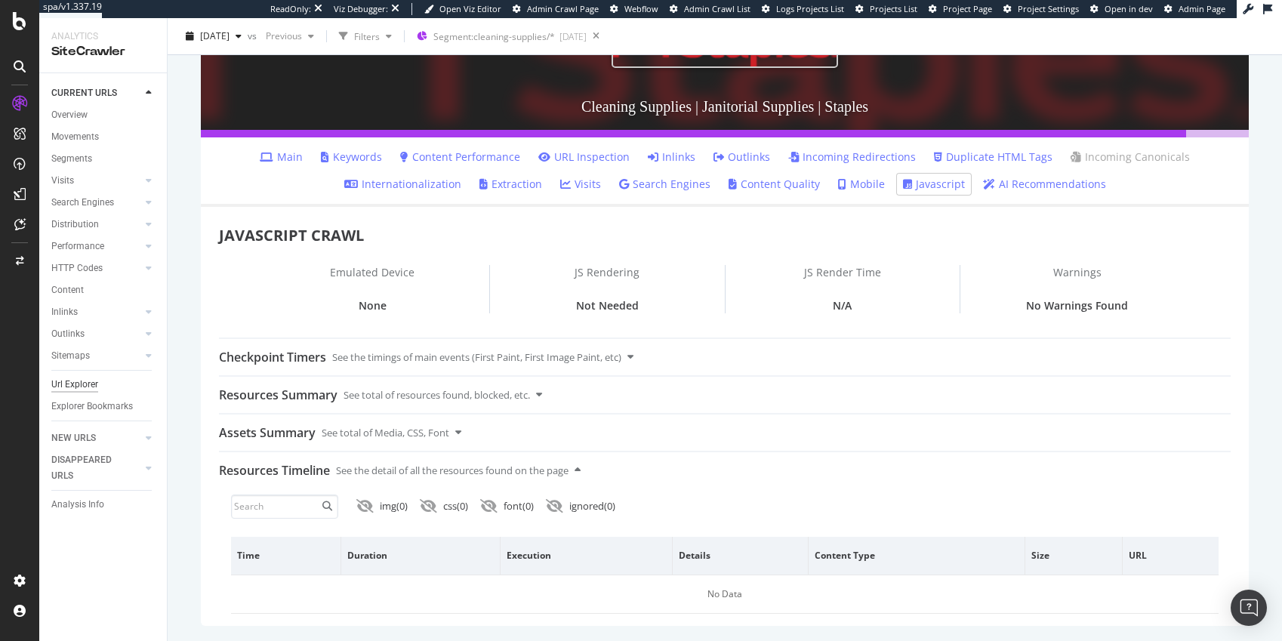
click at [79, 385] on div "Url Explorer" at bounding box center [74, 385] width 47 height 16
